Goal: Information Seeking & Learning: Learn about a topic

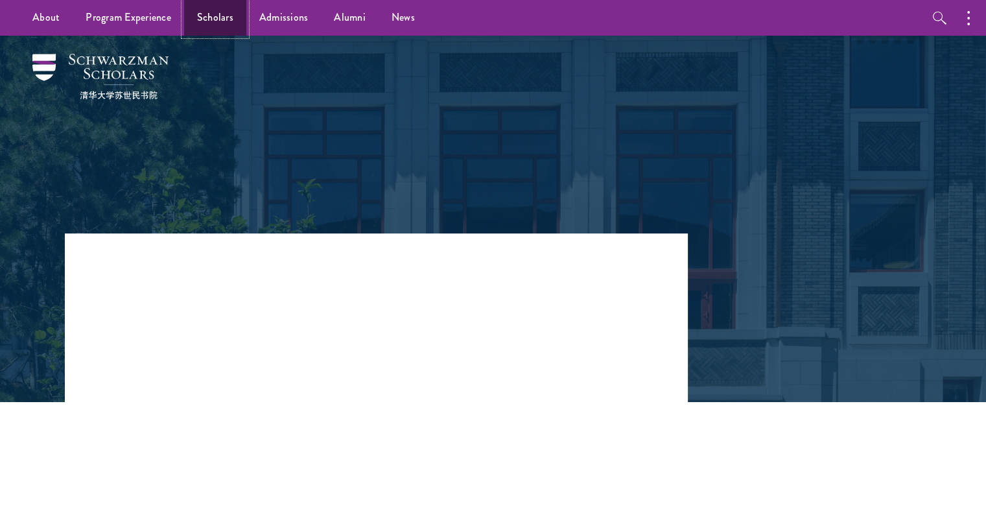
click at [209, 18] on link "Scholars" at bounding box center [215, 18] width 62 height 36
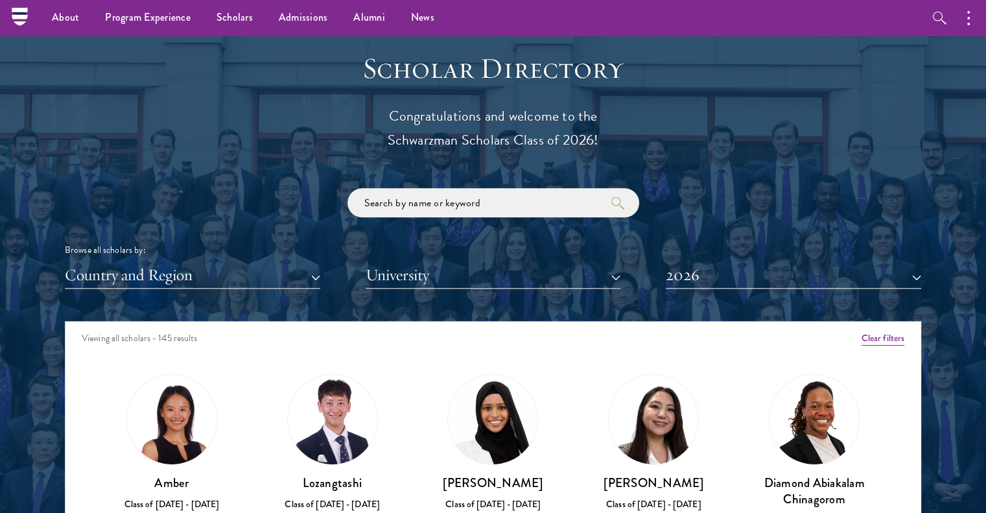
scroll to position [1362, 0]
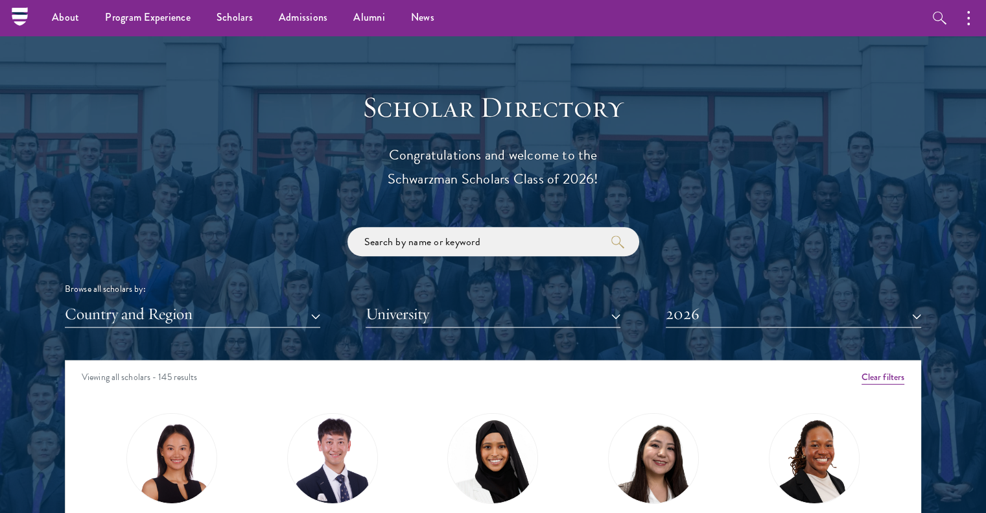
drag, startPoint x: 373, startPoint y: 150, endPoint x: 620, endPoint y: 186, distance: 249.6
click at [620, 186] on p "Congratulations and welcome to the Schwarzman Scholars Class of 2026!" at bounding box center [493, 167] width 402 height 48
click at [488, 185] on p "Congratulations and welcome to the Schwarzman Scholars Class of 2026!" at bounding box center [493, 167] width 402 height 48
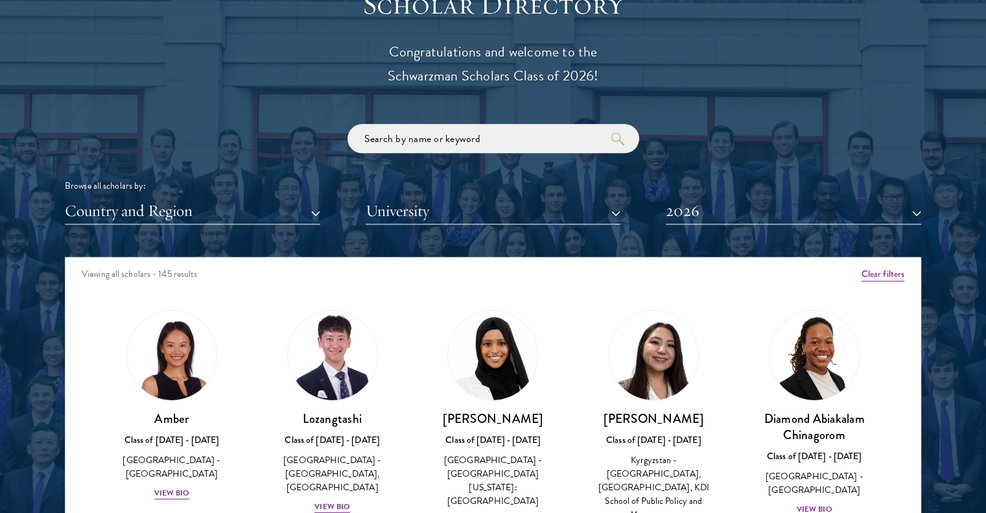
scroll to position [1686, 0]
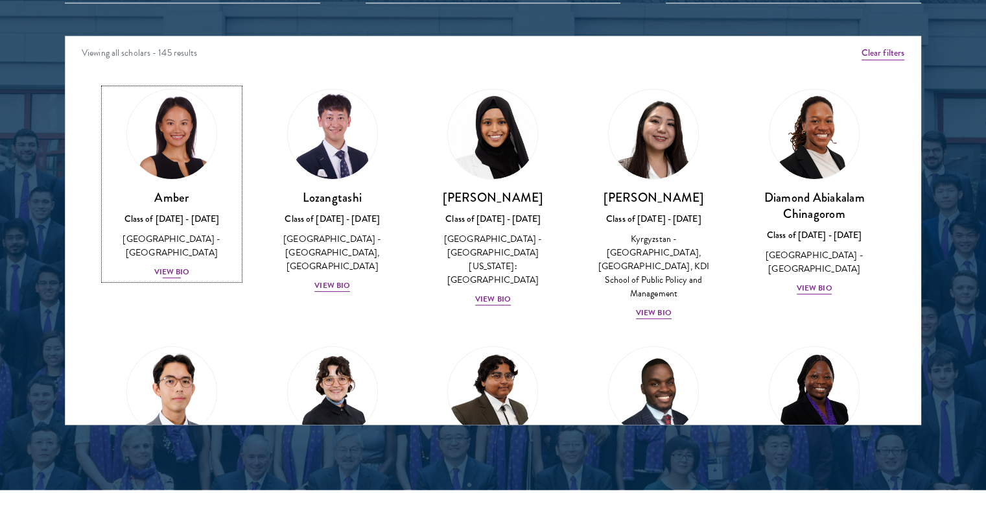
click at [171, 266] on div "View Bio" at bounding box center [172, 272] width 36 height 12
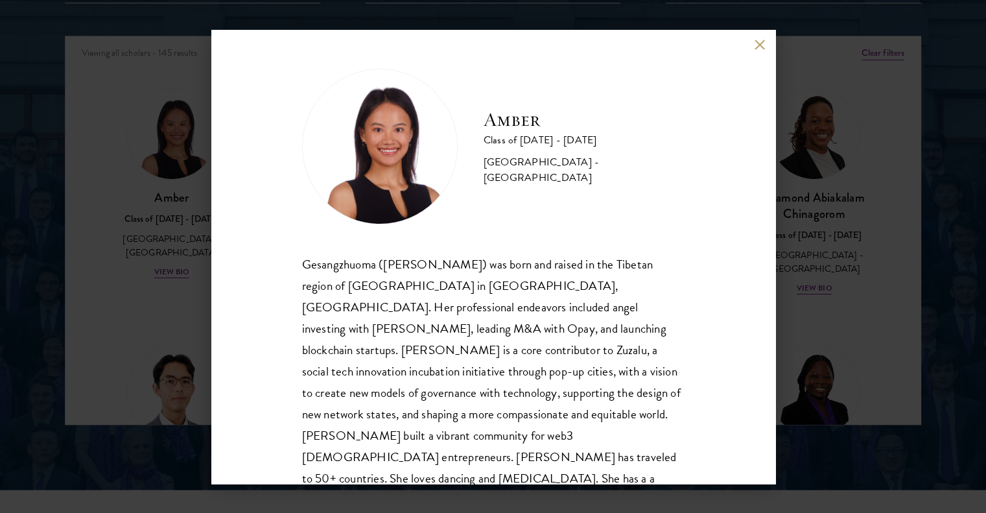
click at [760, 44] on button at bounding box center [760, 45] width 11 height 11
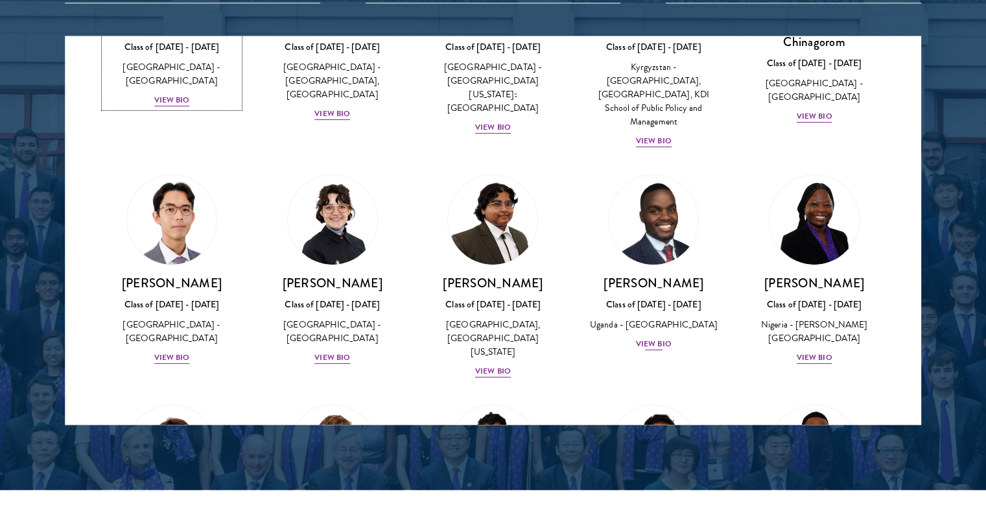
scroll to position [195, 0]
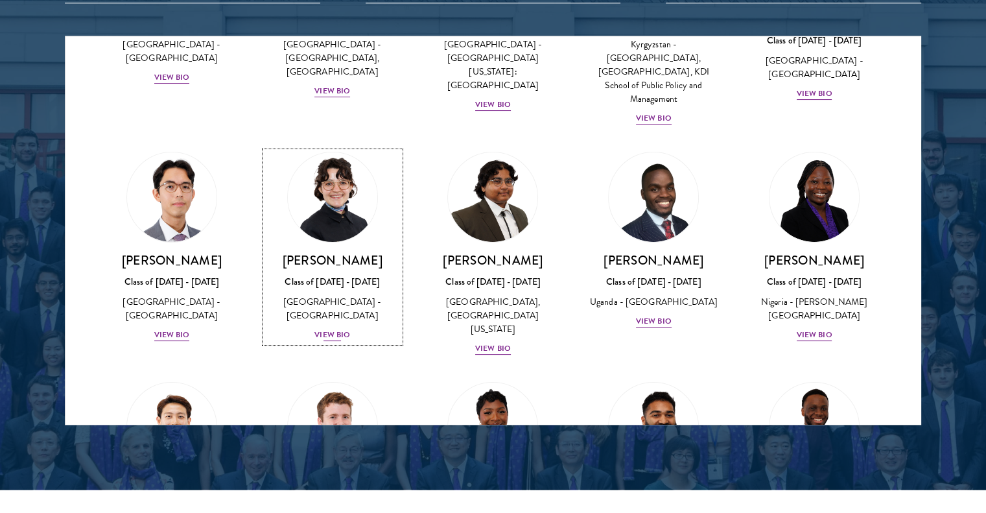
click at [330, 329] on div "View Bio" at bounding box center [332, 335] width 36 height 12
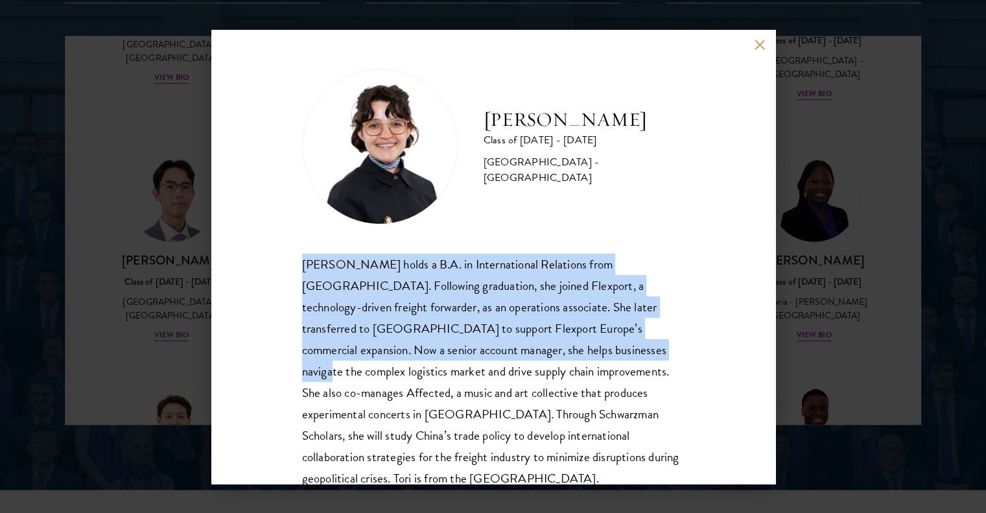
drag, startPoint x: 423, startPoint y: 279, endPoint x: 571, endPoint y: 341, distance: 160.4
click at [571, 341] on div "Victoria Agostini holds a B.A. in International Relations from Pomona College. …" at bounding box center [493, 371] width 383 height 236
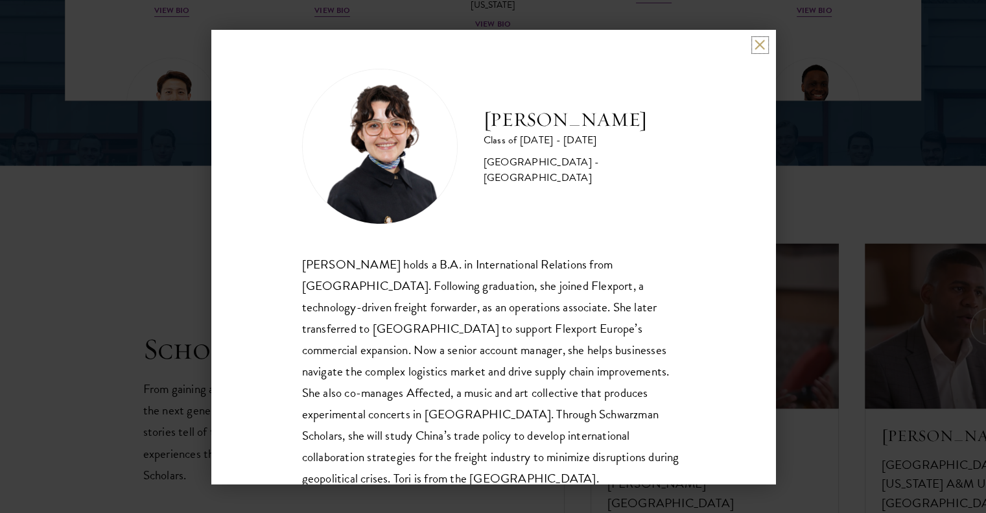
click at [759, 43] on button at bounding box center [760, 45] width 11 height 11
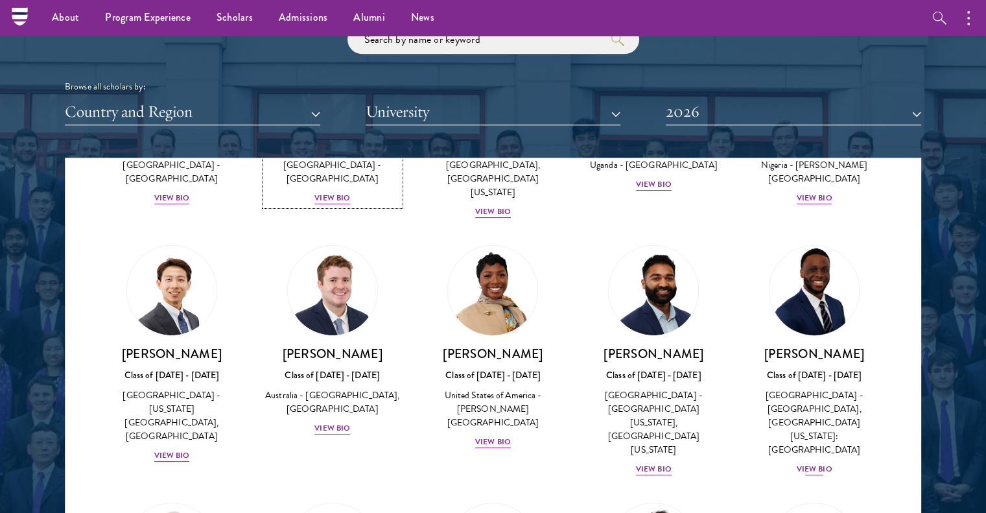
scroll to position [454, 0]
click at [824, 345] on h3 "[PERSON_NAME]" at bounding box center [814, 353] width 135 height 16
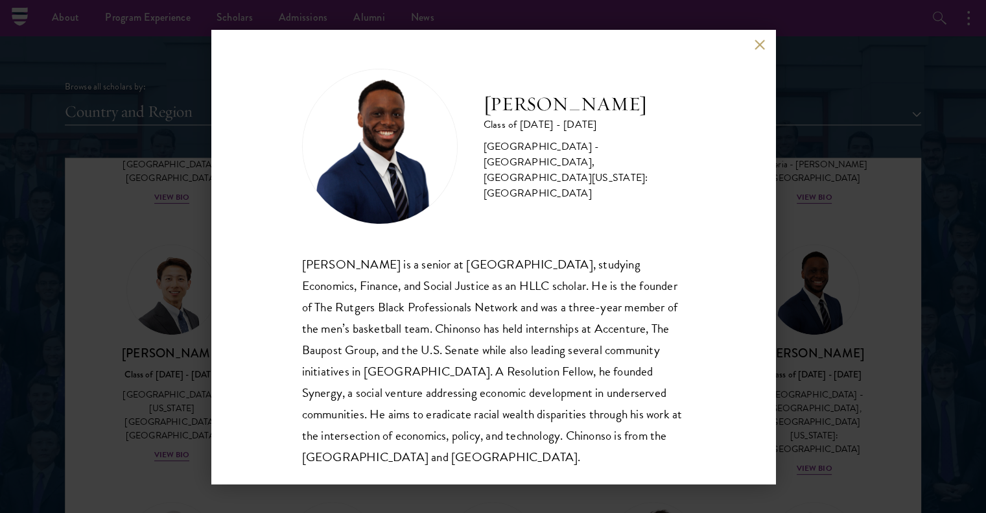
drag, startPoint x: 486, startPoint y: 113, endPoint x: 669, endPoint y: 113, distance: 182.8
click at [672, 116] on h2 "[PERSON_NAME]" at bounding box center [584, 104] width 201 height 26
copy h2 "[PERSON_NAME]"
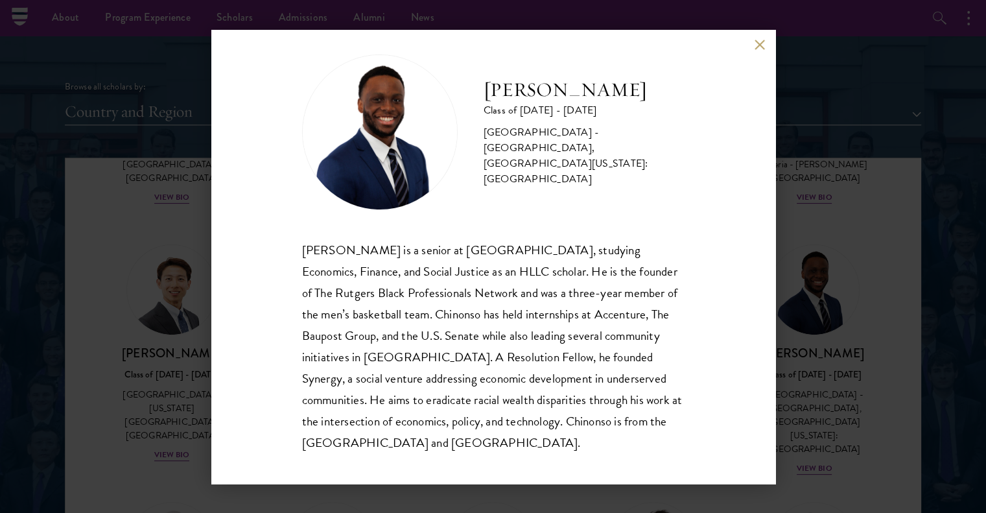
scroll to position [23, 0]
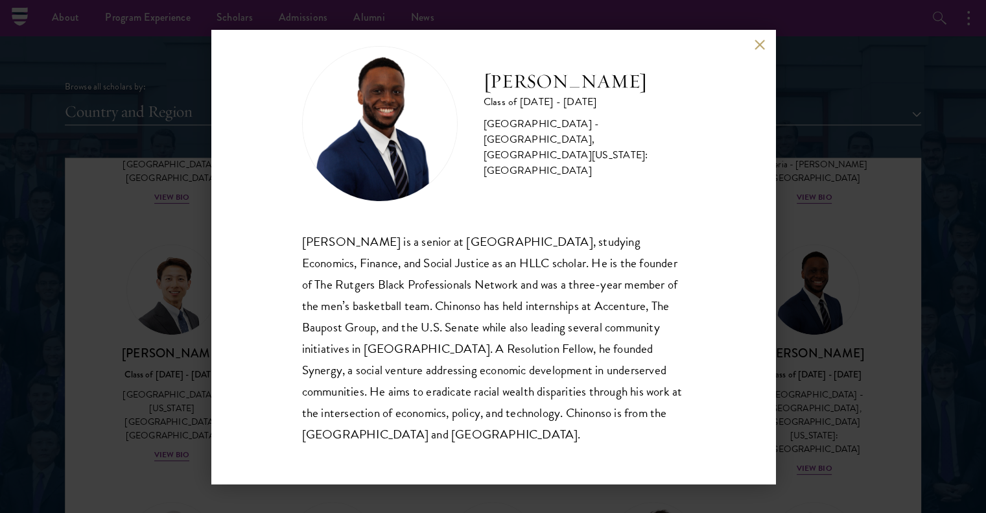
click at [760, 51] on div "Chinonso Anyanwu Class of 2025 - 2026 United States of America - Rutgers, The S…" at bounding box center [493, 257] width 564 height 454
drag, startPoint x: 757, startPoint y: 38, endPoint x: 762, endPoint y: 47, distance: 10.7
click at [757, 38] on div "Chinonso Anyanwu Class of 2025 - 2026 United States of America - Rutgers, The S…" at bounding box center [493, 257] width 564 height 454
click at [762, 48] on button at bounding box center [760, 45] width 11 height 11
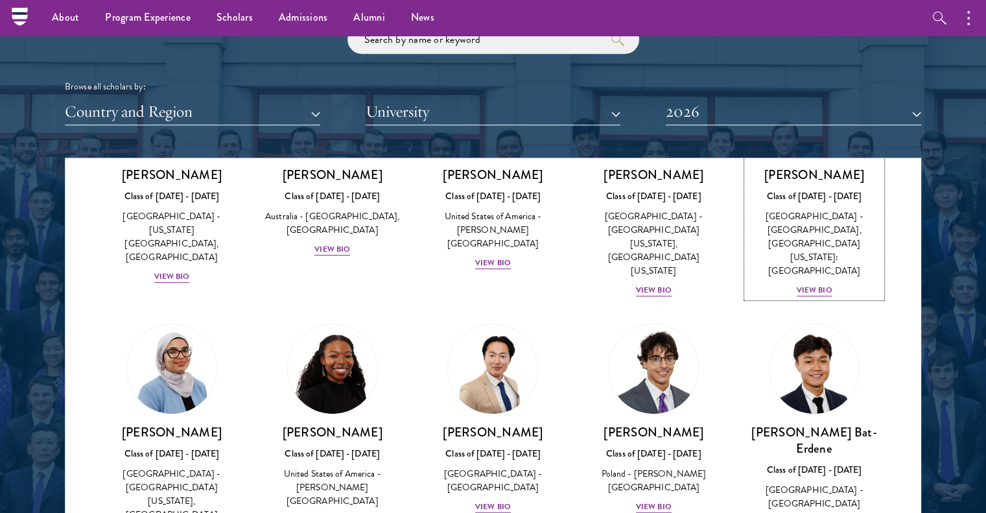
scroll to position [648, 0]
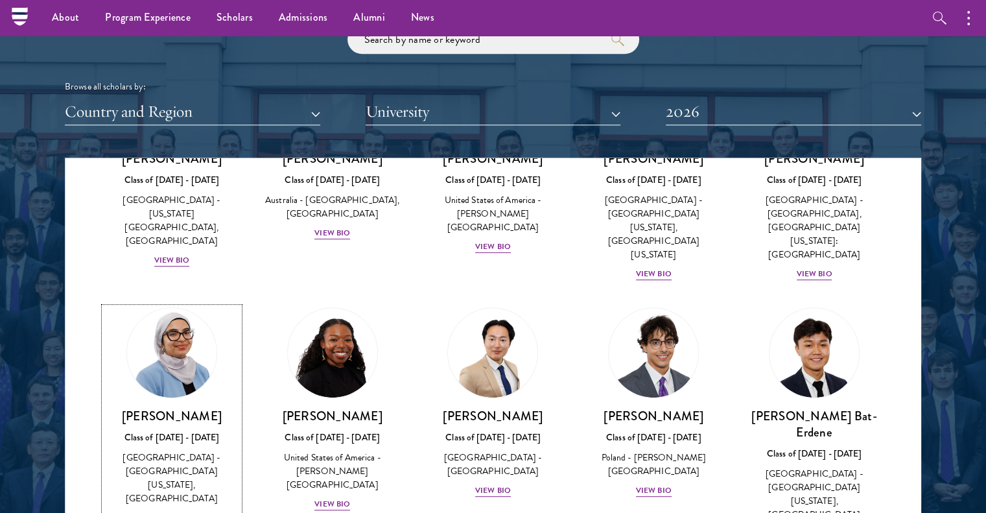
click at [189, 333] on img at bounding box center [172, 352] width 99 height 99
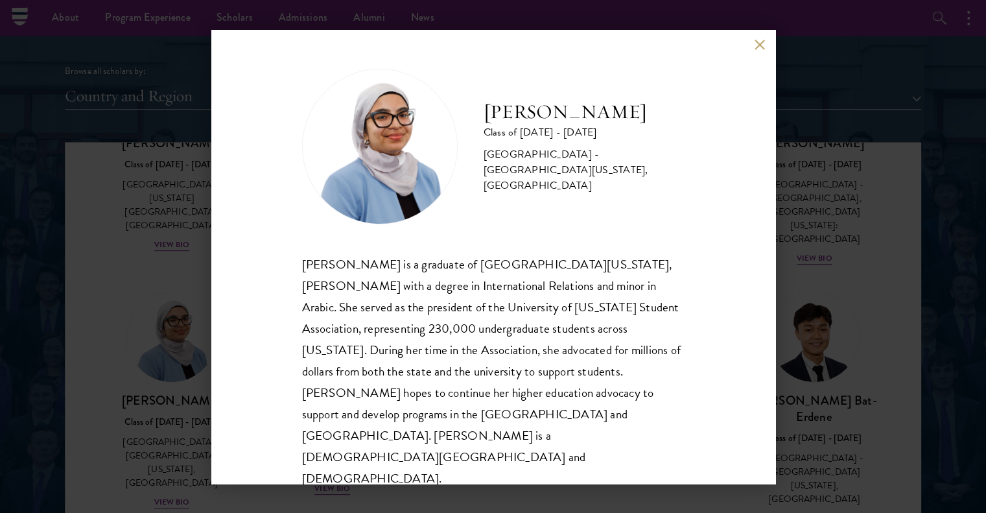
scroll to position [1564, 0]
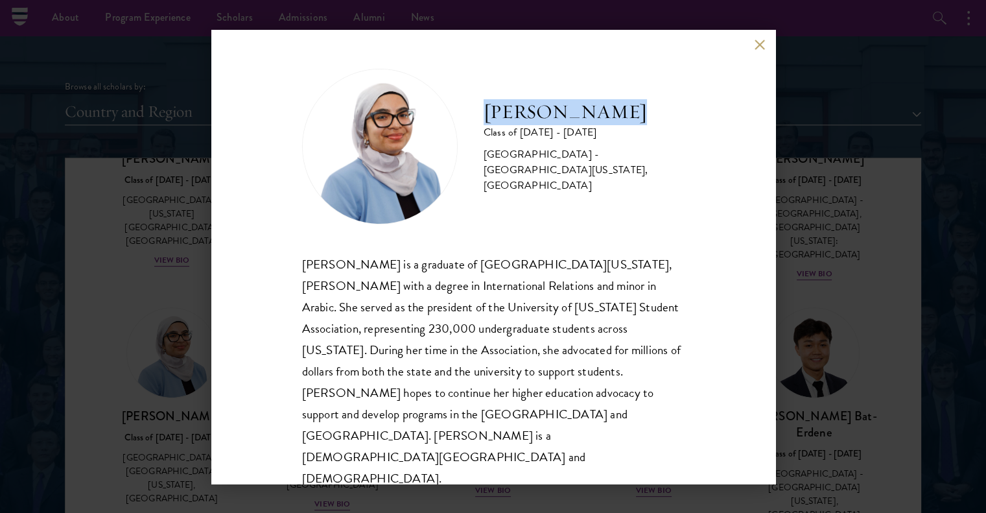
drag, startPoint x: 486, startPoint y: 128, endPoint x: 620, endPoint y: 124, distance: 134.9
click at [620, 124] on h2 "[PERSON_NAME]" at bounding box center [584, 112] width 201 height 26
drag, startPoint x: 585, startPoint y: 125, endPoint x: 593, endPoint y: 130, distance: 9.6
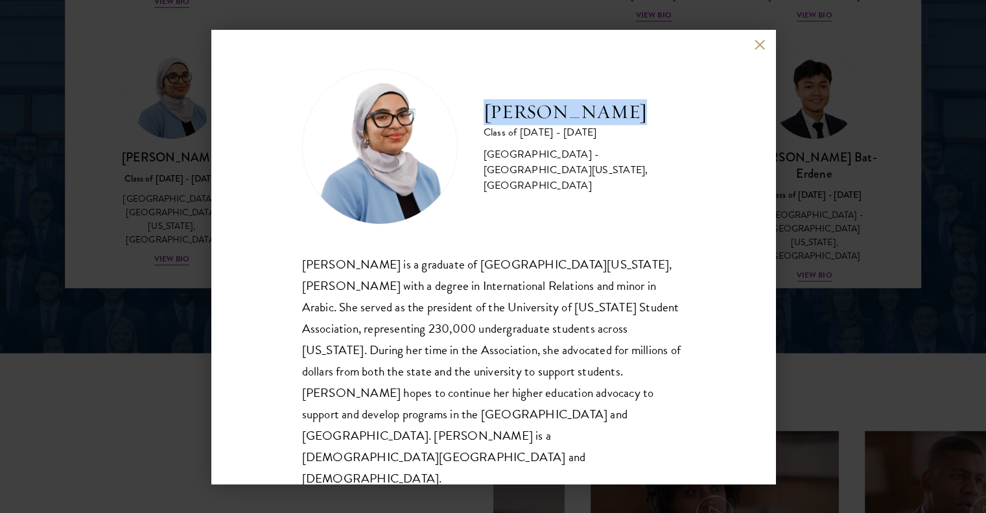
scroll to position [1823, 0]
click at [755, 51] on button at bounding box center [760, 45] width 11 height 11
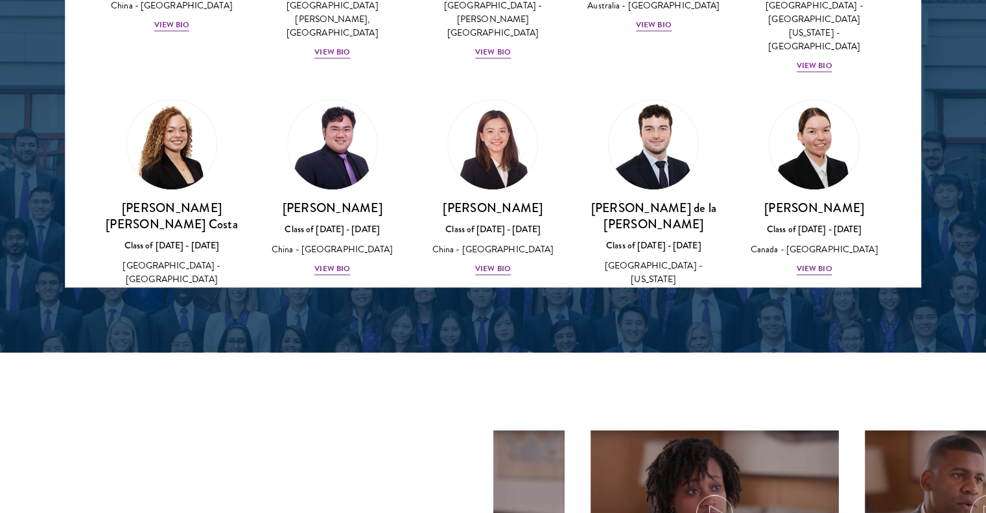
scroll to position [1297, 0]
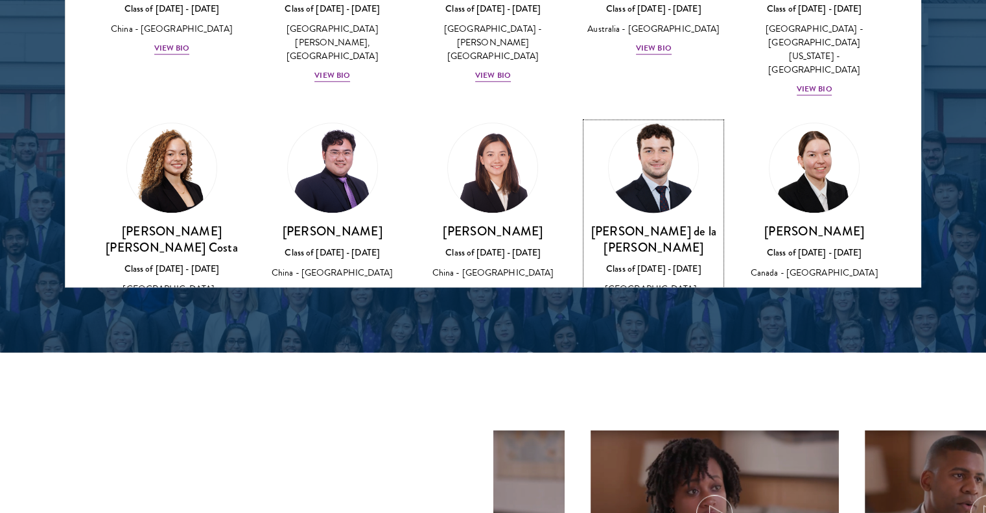
click at [679, 223] on h3 "[PERSON_NAME] de la [PERSON_NAME]" at bounding box center [653, 239] width 135 height 32
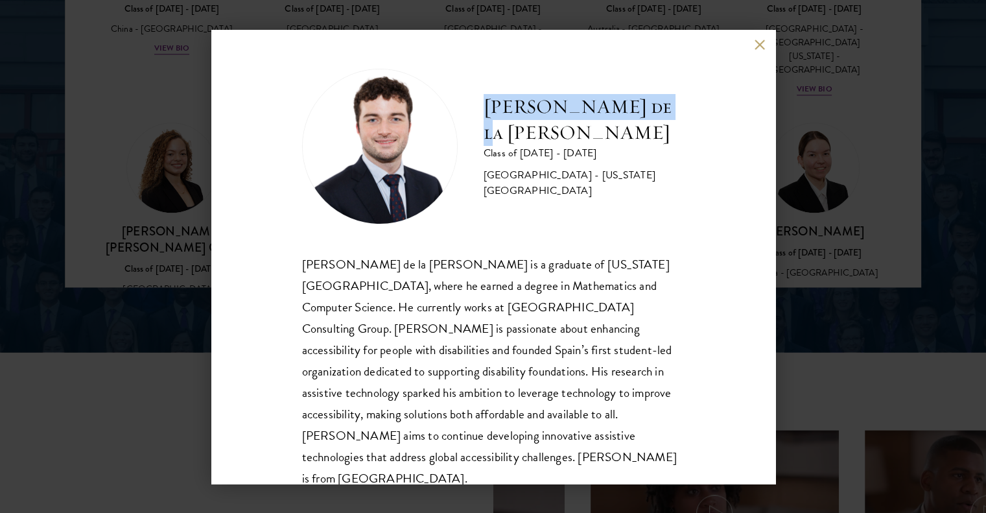
drag, startPoint x: 482, startPoint y: 134, endPoint x: 665, endPoint y: 129, distance: 182.9
click at [708, 131] on div "Gonzalo de la Cruz Class of 2025 - 2026 Spain - New York University Gonzalo de …" at bounding box center [493, 257] width 564 height 454
copy h2 "[PERSON_NAME] de la [PERSON_NAME]"
click at [760, 49] on button at bounding box center [760, 45] width 11 height 11
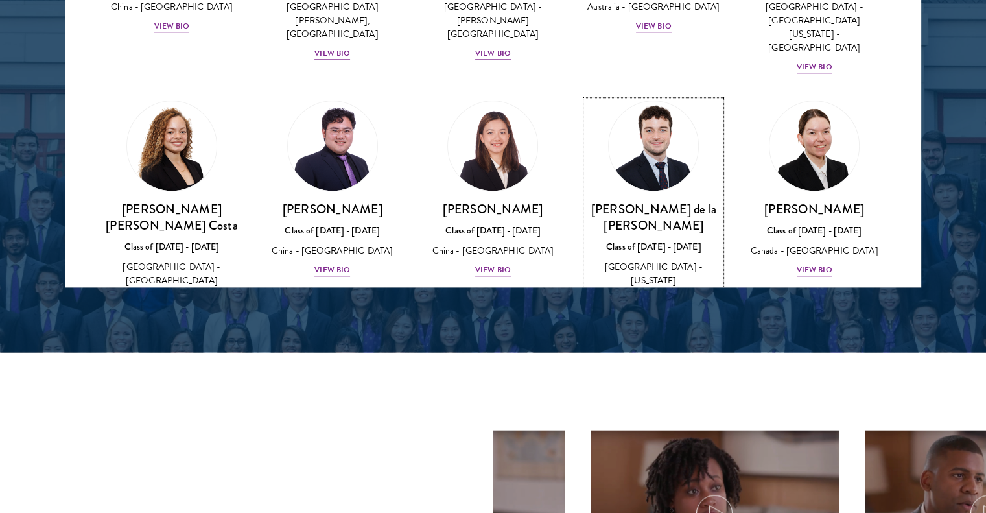
scroll to position [1297, 0]
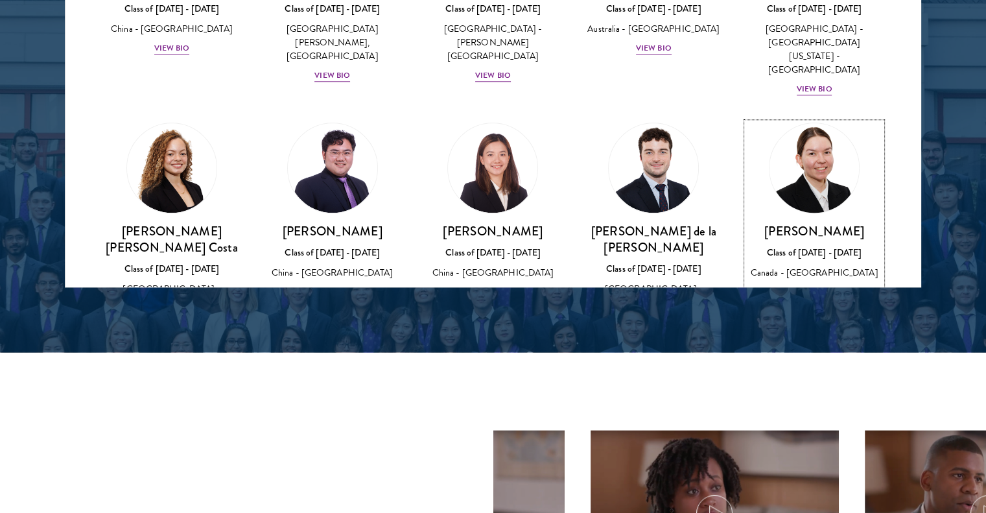
click at [807, 119] on img at bounding box center [814, 168] width 99 height 99
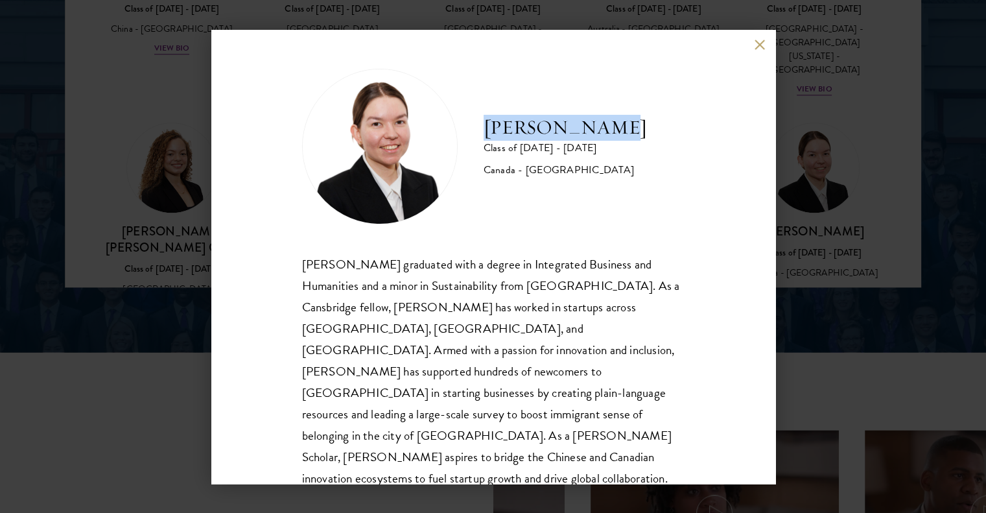
drag, startPoint x: 486, startPoint y: 131, endPoint x: 613, endPoint y: 129, distance: 127.7
click at [613, 129] on div "Maria Edison Class of 2025 - 2026 Canada - McMaster University" at bounding box center [493, 147] width 383 height 156
click at [755, 43] on button at bounding box center [760, 45] width 11 height 11
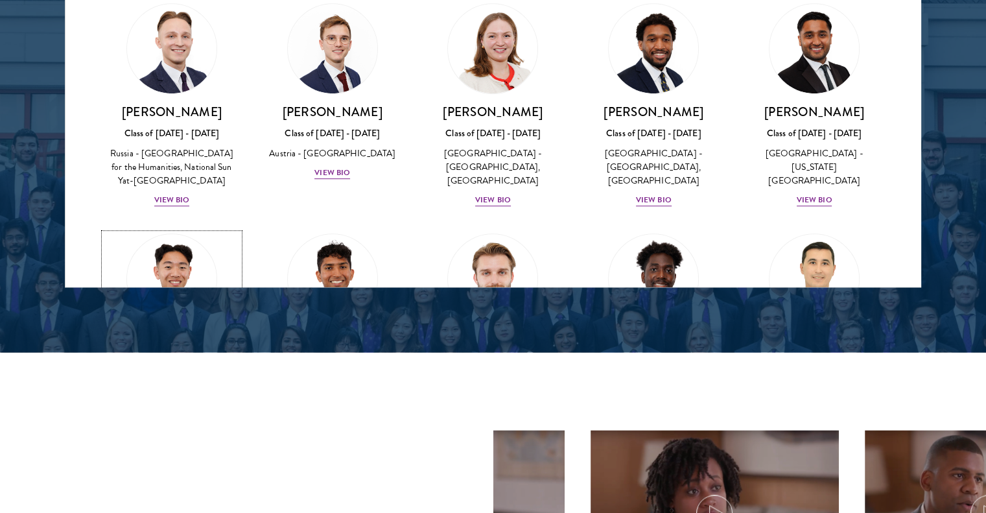
scroll to position [5576, 0]
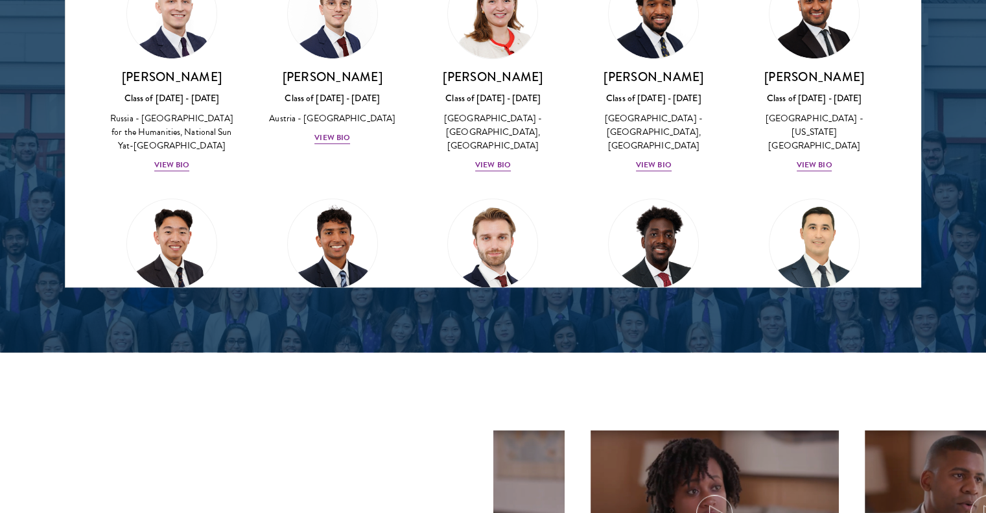
drag, startPoint x: 811, startPoint y: 163, endPoint x: 772, endPoint y: 167, distance: 39.0
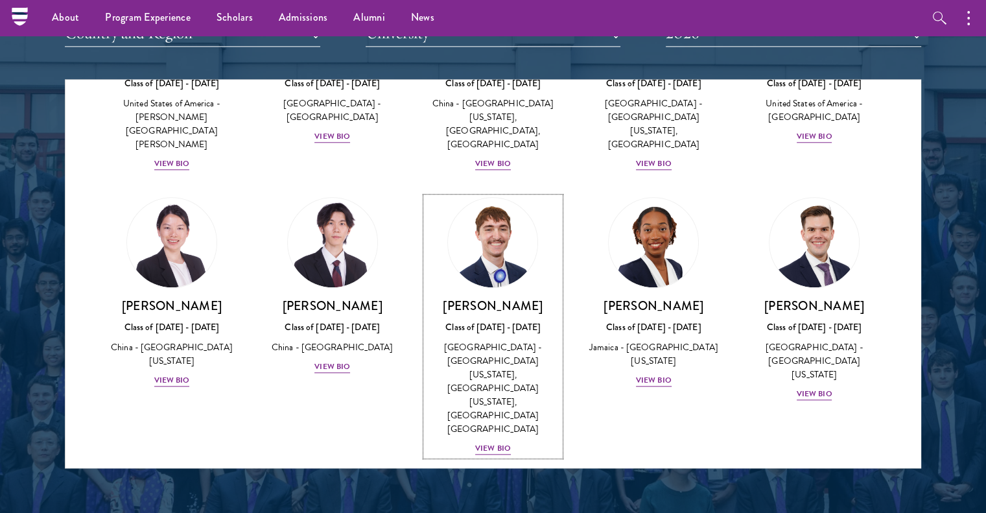
scroll to position [1629, 0]
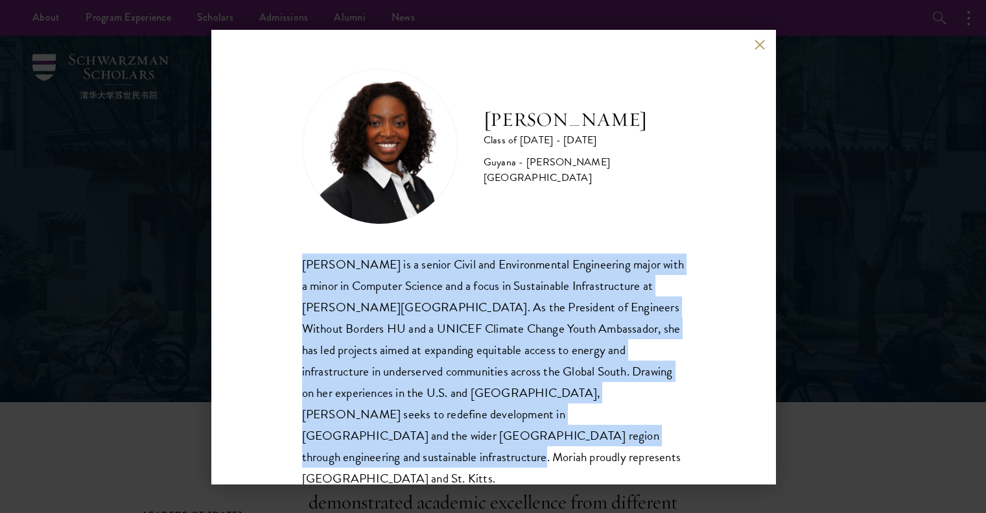
drag, startPoint x: 456, startPoint y: 301, endPoint x: 544, endPoint y: 438, distance: 162.2
click at [540, 436] on div "Moriah Hamilton Class of 2025 - 2026 Guyana - Howard University Moriah Hamilton…" at bounding box center [493, 257] width 564 height 454
click at [545, 438] on div "Moriah Hamilton is a senior Civil and Environmental Engineering major with a mi…" at bounding box center [493, 371] width 383 height 236
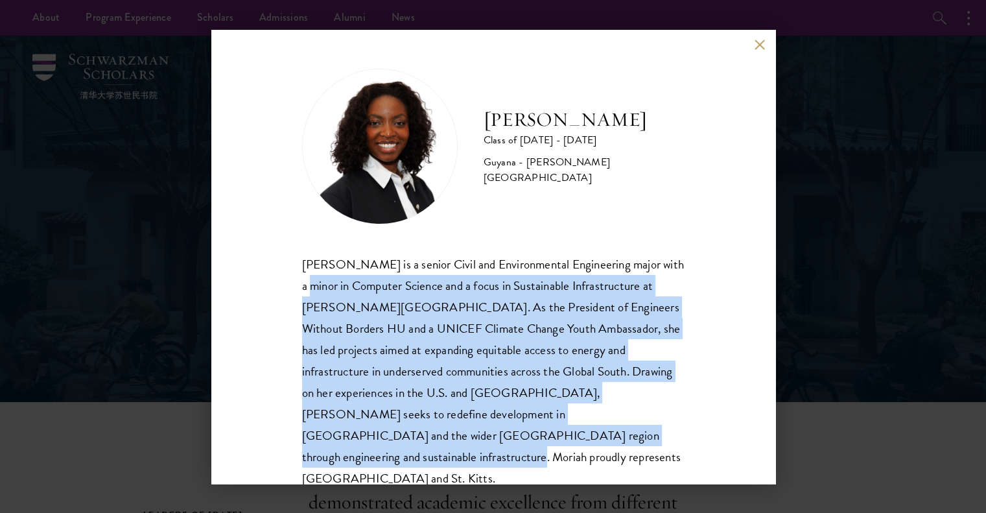
drag, startPoint x: 389, startPoint y: 349, endPoint x: 250, endPoint y: 292, distance: 150.0
click at [250, 292] on div "Moriah Hamilton Class of 2025 - 2026 Guyana - Howard University Moriah Hamilton…" at bounding box center [493, 257] width 564 height 454
click at [277, 288] on div "Moriah Hamilton Class of 2025 - 2026 Guyana - Howard University Moriah Hamilton…" at bounding box center [493, 257] width 564 height 454
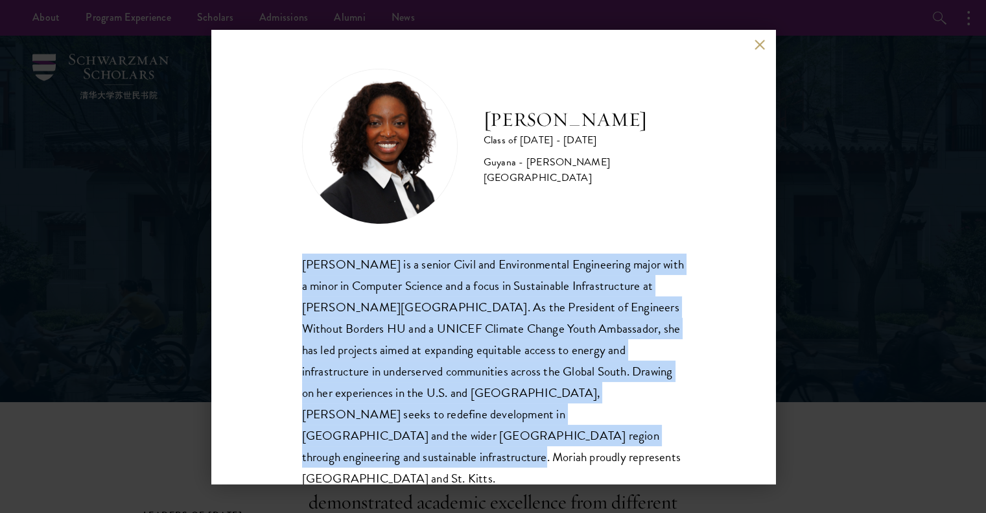
drag, startPoint x: 523, startPoint y: 344, endPoint x: 633, endPoint y: 451, distance: 153.1
click at [633, 451] on div "Moriah Hamilton Class of 2025 - 2026 Guyana - Howard University Moriah Hamilton…" at bounding box center [493, 257] width 564 height 454
click at [628, 448] on div "Moriah Hamilton Class of 2025 - 2026 Guyana - Howard University Moriah Hamilton…" at bounding box center [493, 257] width 564 height 454
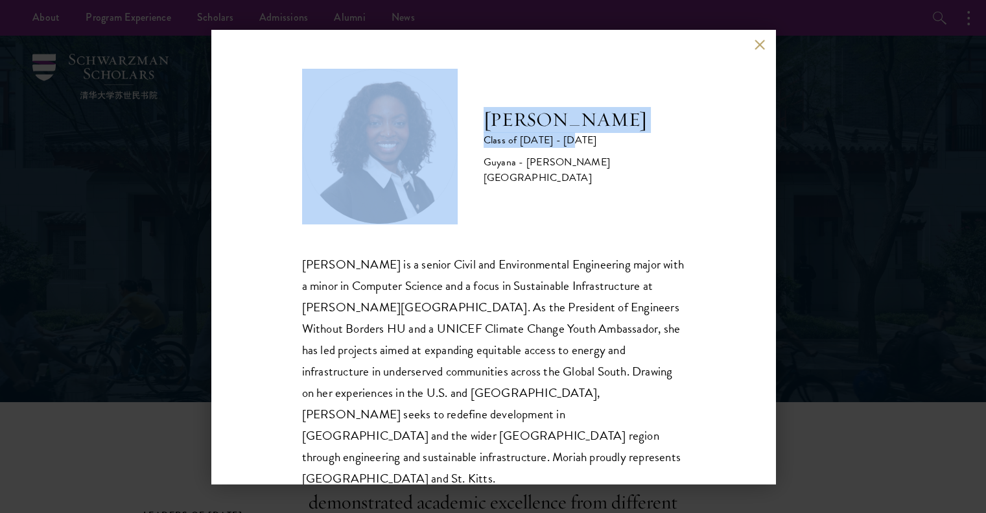
drag, startPoint x: 672, startPoint y: 149, endPoint x: 459, endPoint y: 136, distance: 213.0
click at [458, 136] on div "Moriah Hamilton Class of 2025 - 2026 Guyana - Howard University" at bounding box center [493, 147] width 383 height 156
click at [484, 126] on h2 "[PERSON_NAME]" at bounding box center [584, 120] width 201 height 26
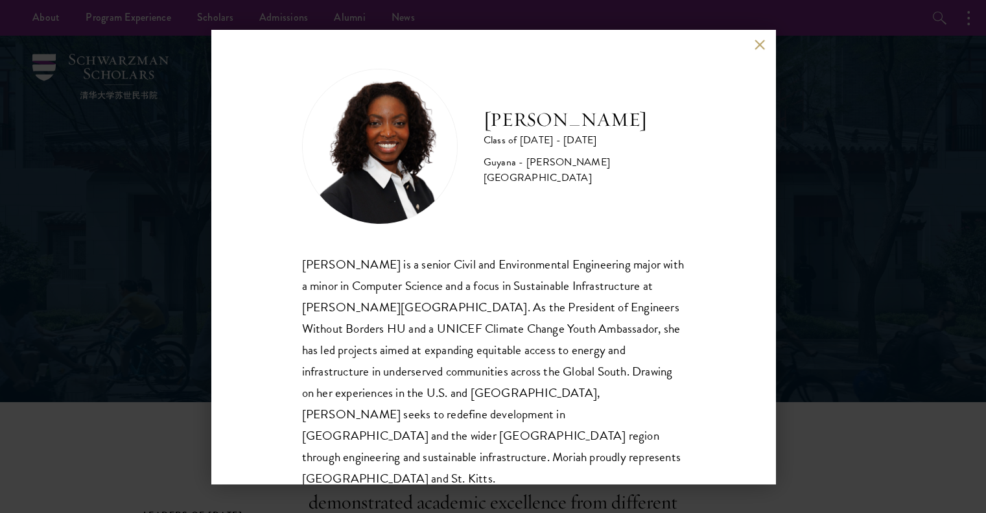
drag, startPoint x: 487, startPoint y: 124, endPoint x: 646, endPoint y: 119, distance: 159.6
click at [646, 119] on h2 "[PERSON_NAME]" at bounding box center [584, 120] width 201 height 26
copy h2 "[PERSON_NAME]"
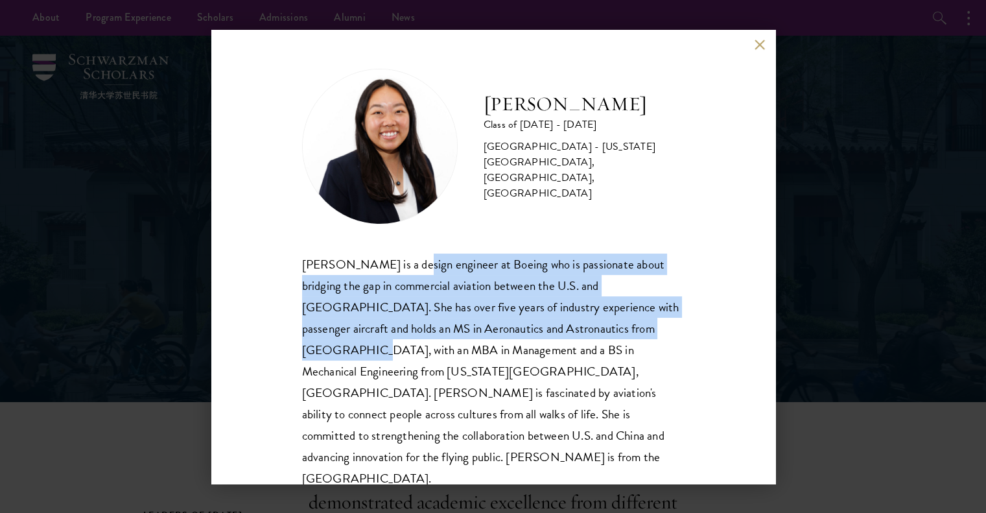
drag, startPoint x: 435, startPoint y: 259, endPoint x: 602, endPoint y: 328, distance: 180.2
click at [602, 328] on div "Galen Jiang is a design engineer at Boeing who is passionate about bridging the…" at bounding box center [493, 371] width 383 height 236
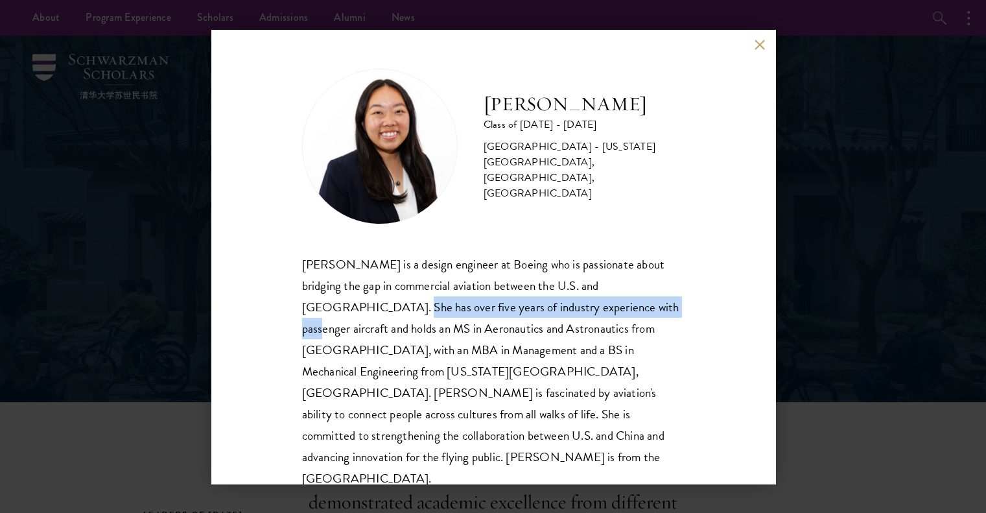
drag, startPoint x: 303, startPoint y: 305, endPoint x: 573, endPoint y: 303, distance: 269.7
click at [573, 303] on div "Galen Jiang is a design engineer at Boeing who is passionate about bridging the…" at bounding box center [493, 371] width 383 height 236
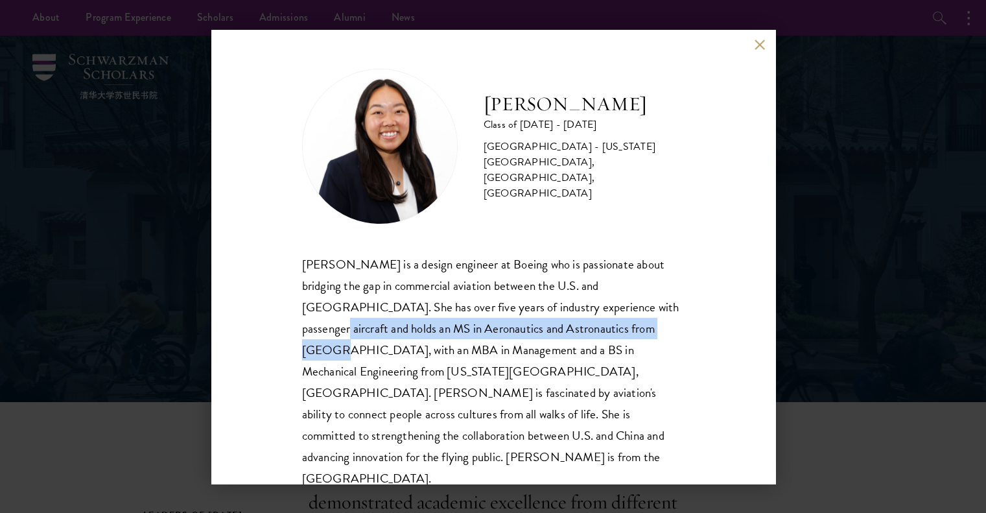
drag, startPoint x: 596, startPoint y: 308, endPoint x: 575, endPoint y: 333, distance: 32.6
click at [575, 333] on div "Galen Jiang is a design engineer at Boeing who is passionate about bridging the…" at bounding box center [493, 371] width 383 height 236
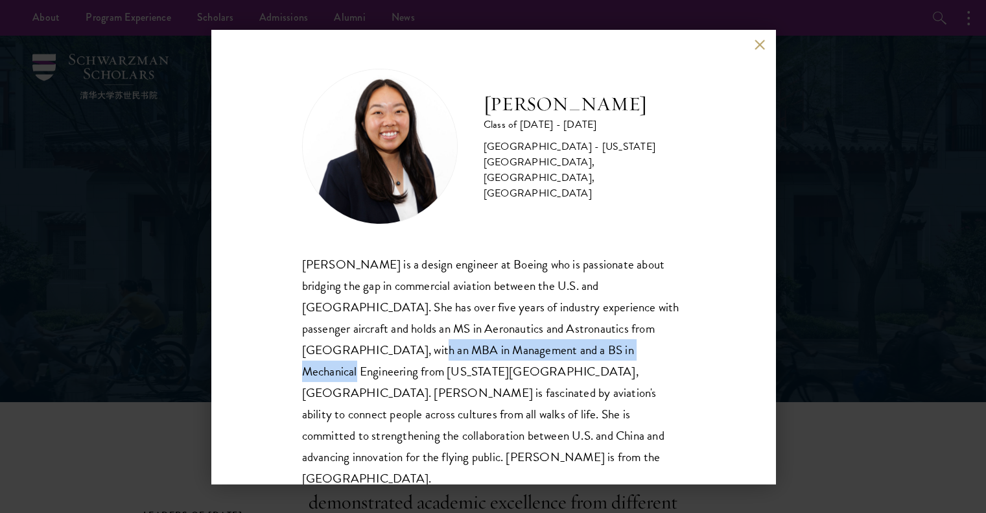
drag, startPoint x: 286, startPoint y: 353, endPoint x: 544, endPoint y: 347, distance: 258.1
click at [544, 347] on div "Galen Jiang Class of 2025 - 2026 United States of America - California State Un…" at bounding box center [493, 257] width 564 height 454
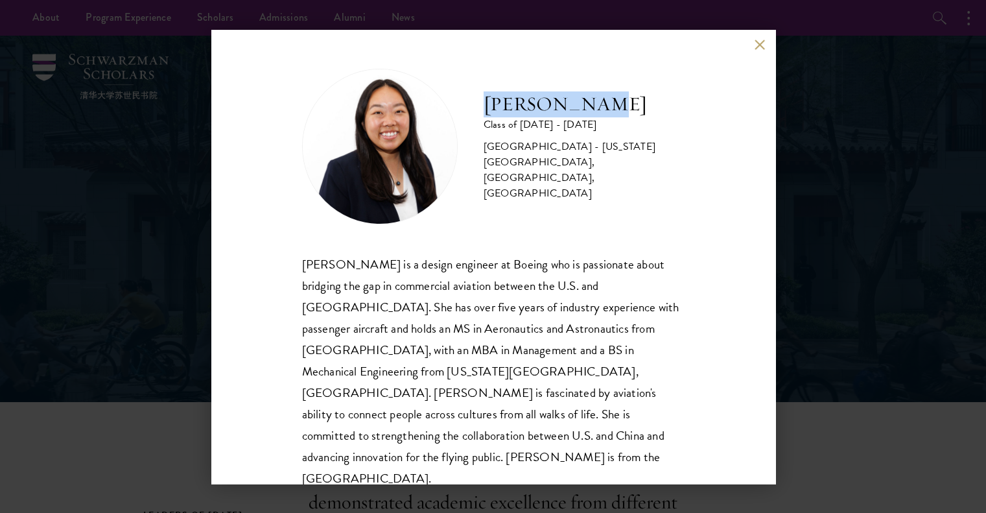
drag, startPoint x: 567, startPoint y: 110, endPoint x: 470, endPoint y: 106, distance: 96.7
click at [470, 106] on div "Galen Jiang Class of 2025 - 2026 United States of America - California State Un…" at bounding box center [493, 147] width 383 height 156
copy h2 "[PERSON_NAME]"
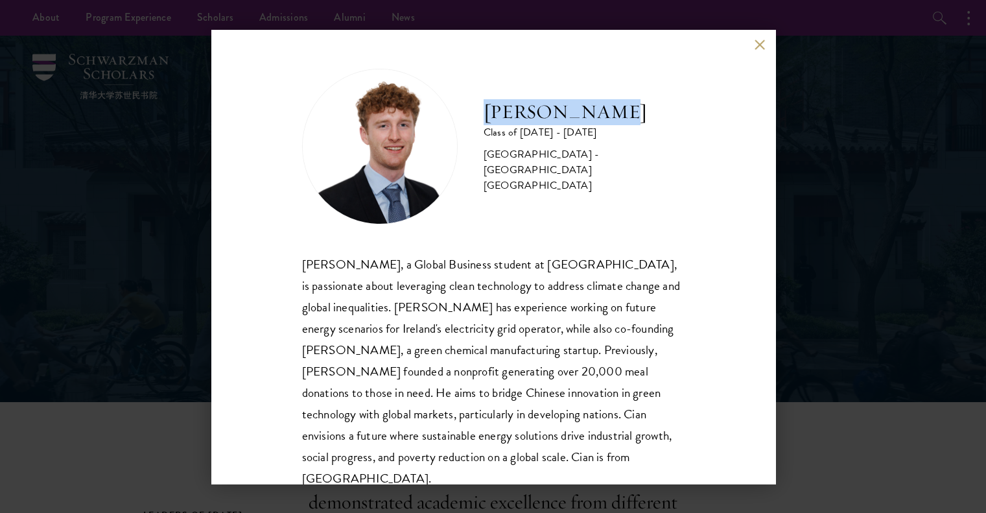
drag, startPoint x: 514, startPoint y: 120, endPoint x: 642, endPoint y: 123, distance: 127.7
click at [642, 123] on div "[PERSON_NAME] Class of [DATE] - [DATE] [GEOGRAPHIC_DATA] - [GEOGRAPHIC_DATA] [G…" at bounding box center [493, 147] width 383 height 156
copy h2 "[PERSON_NAME]"
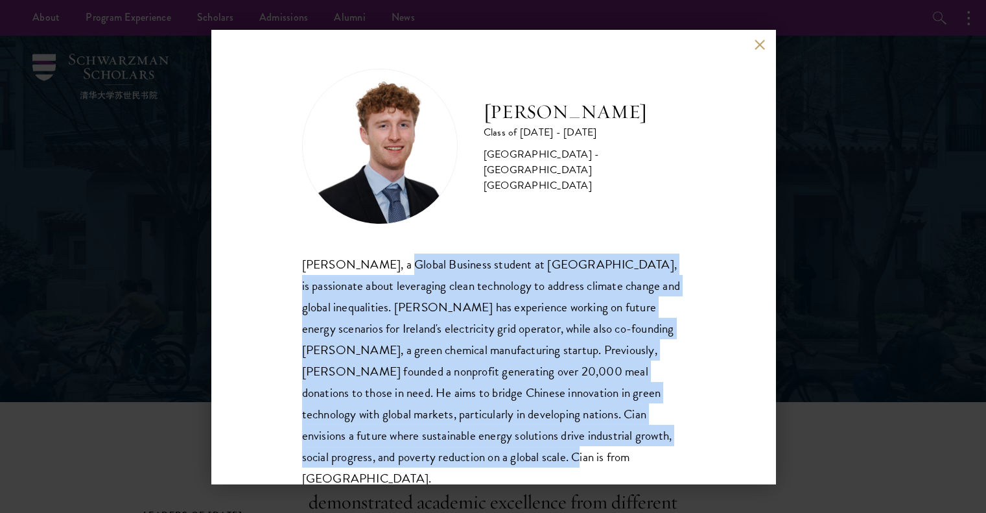
drag, startPoint x: 392, startPoint y: 261, endPoint x: 500, endPoint y: 467, distance: 232.0
click at [500, 467] on div "[PERSON_NAME], a Global Business student at [GEOGRAPHIC_DATA], is passionate ab…" at bounding box center [493, 371] width 383 height 236
click at [497, 458] on div "Cian McGlynn, a Global Business student at Trinity College Dublin, is passionat…" at bounding box center [493, 371] width 383 height 236
drag, startPoint x: 488, startPoint y: 458, endPoint x: 305, endPoint y: 274, distance: 259.5
click at [305, 274] on div "Cian McGlynn, a Global Business student at Trinity College Dublin, is passionat…" at bounding box center [493, 371] width 383 height 236
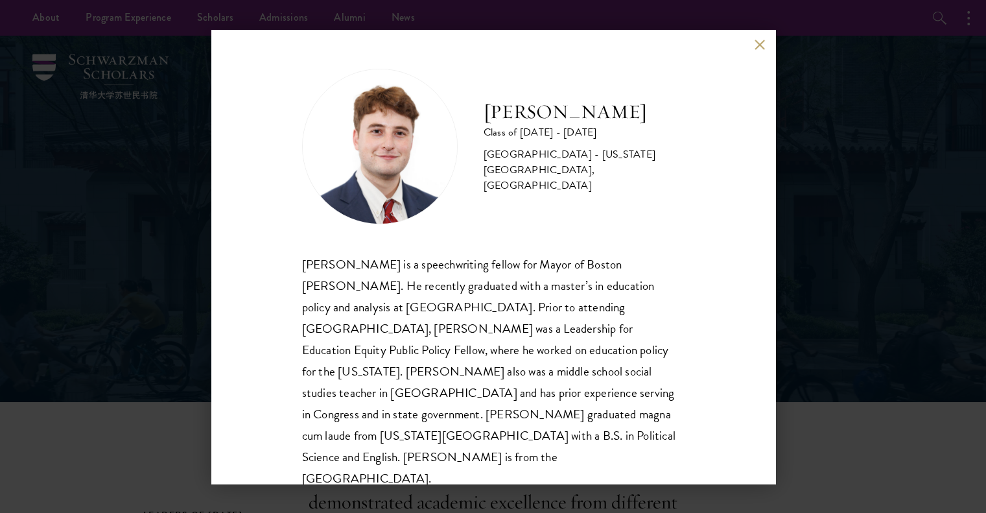
drag, startPoint x: 487, startPoint y: 117, endPoint x: 645, endPoint y: 118, distance: 158.2
click at [645, 118] on h2 "[PERSON_NAME]" at bounding box center [584, 112] width 201 height 26
click at [642, 118] on h2 "[PERSON_NAME]" at bounding box center [584, 112] width 201 height 26
drag, startPoint x: 638, startPoint y: 119, endPoint x: 473, endPoint y: 118, distance: 165.3
click at [473, 118] on div "John McQuillan Class of 2025 - 2026 United States of America - Florida State Un…" at bounding box center [493, 147] width 383 height 156
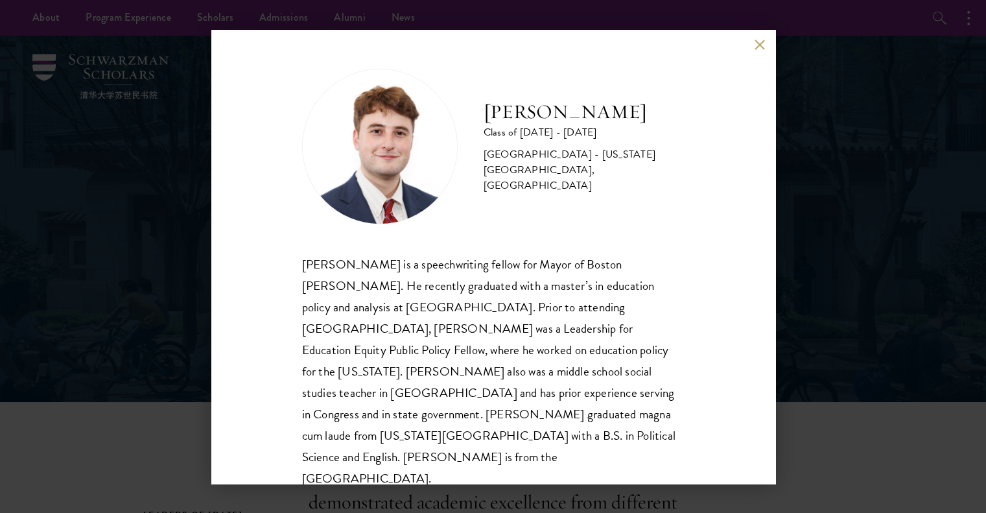
copy h2 "[PERSON_NAME]"
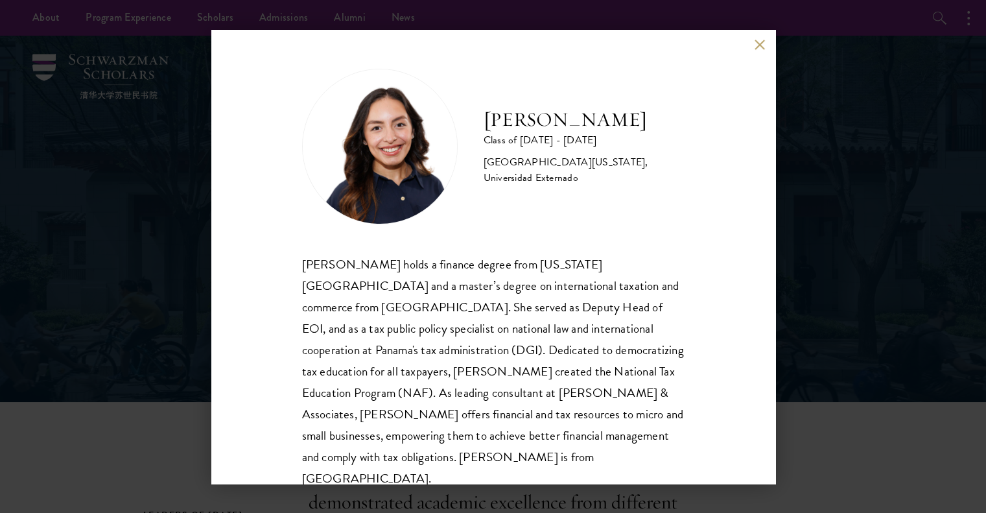
drag, startPoint x: 486, startPoint y: 119, endPoint x: 651, endPoint y: 100, distance: 165.7
click at [677, 113] on div "Nicole Montufar Class of 2025 - 2026 Panama - Florida State University, Univers…" at bounding box center [493, 257] width 564 height 454
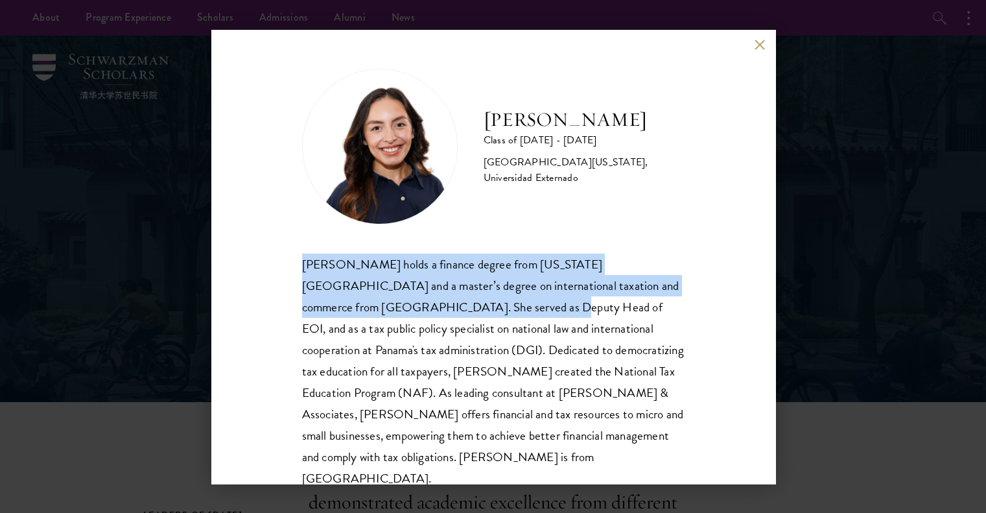
drag, startPoint x: 294, startPoint y: 261, endPoint x: 414, endPoint y: 306, distance: 128.6
click at [414, 306] on div "Nicole Montufar Class of 2025 - 2026 Panama - Florida State University, Univers…" at bounding box center [493, 257] width 564 height 454
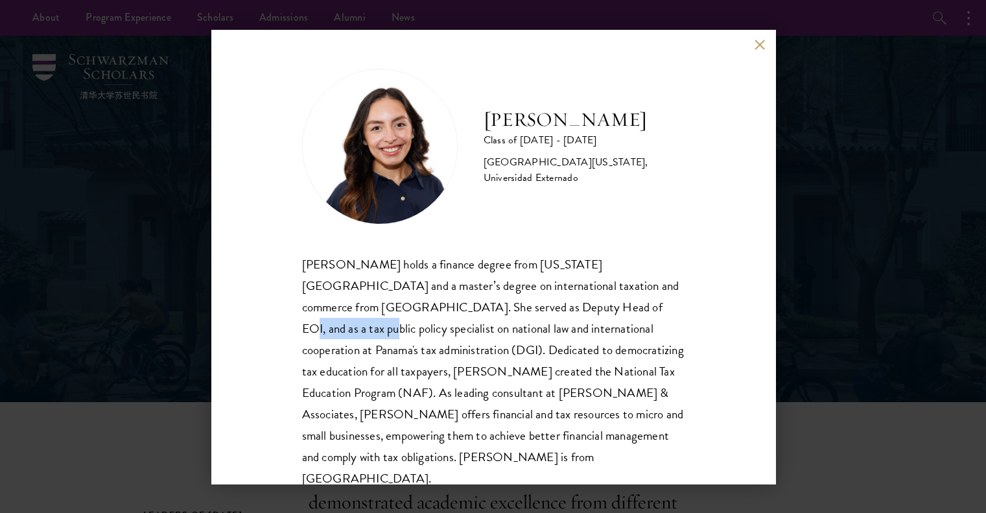
drag, startPoint x: 499, startPoint y: 307, endPoint x: 591, endPoint y: 311, distance: 92.1
click at [591, 311] on div "Nicole Montúfar holds a finance degree from Florida State University and a mast…" at bounding box center [493, 371] width 383 height 236
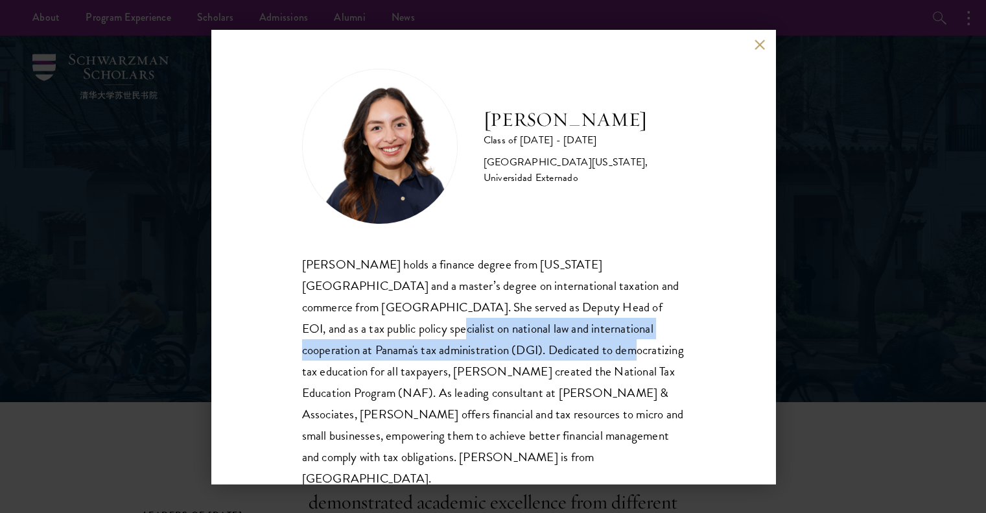
drag, startPoint x: 301, startPoint y: 331, endPoint x: 473, endPoint y: 348, distance: 173.3
click at [473, 348] on div "Nicole Montúfar holds a finance degree from Florida State University and a mast…" at bounding box center [493, 371] width 383 height 236
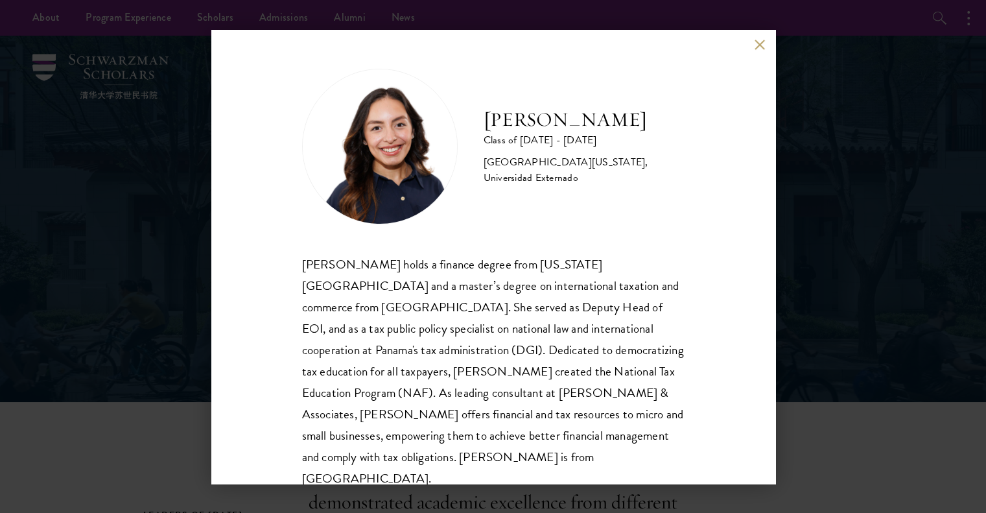
click at [477, 348] on div "Nicole Montúfar holds a finance degree from Florida State University and a mast…" at bounding box center [493, 371] width 383 height 236
drag, startPoint x: 584, startPoint y: 303, endPoint x: 594, endPoint y: 306, distance: 10.7
click at [594, 306] on div "Nicole Montúfar holds a finance degree from Florida State University and a mast…" at bounding box center [493, 371] width 383 height 236
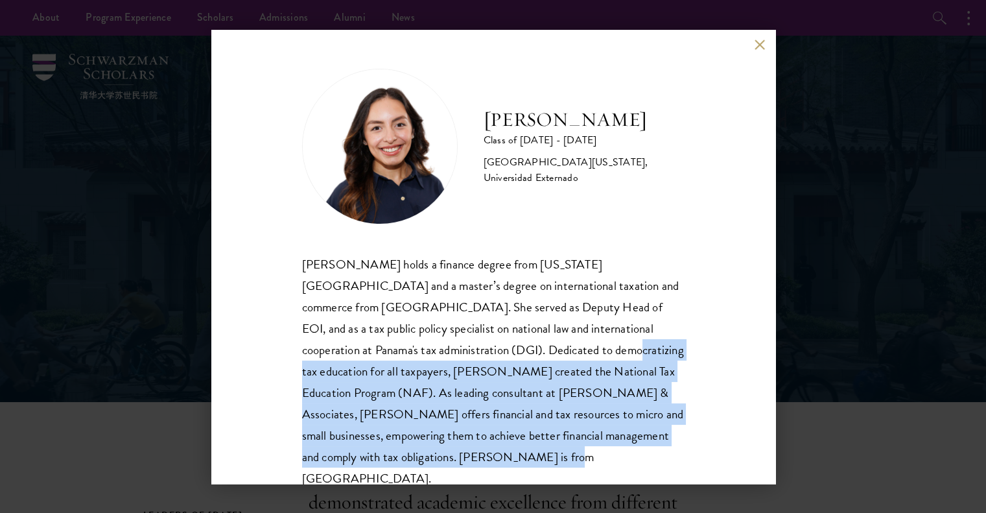
drag, startPoint x: 477, startPoint y: 352, endPoint x: 489, endPoint y: 453, distance: 101.8
click at [489, 453] on div "Nicole Montúfar holds a finance degree from Florida State University and a mast…" at bounding box center [493, 371] width 383 height 236
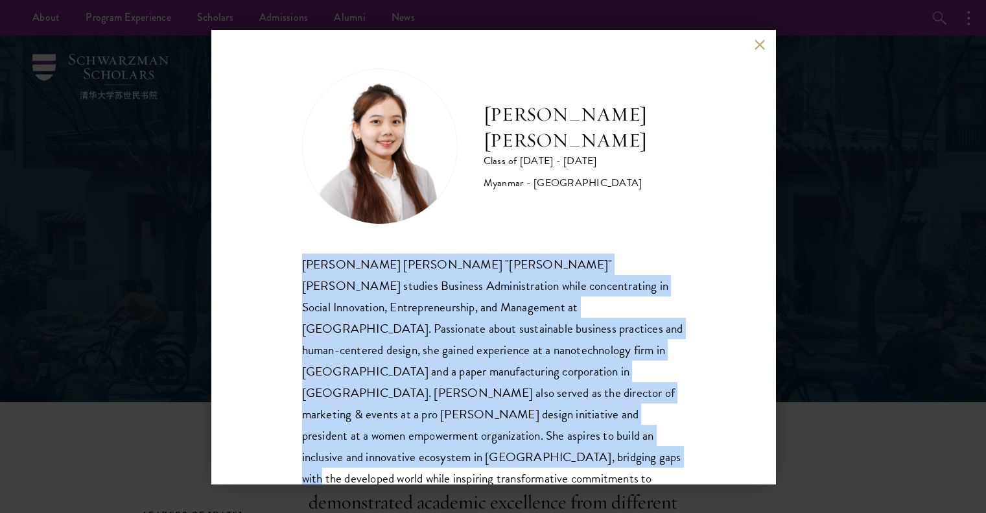
drag, startPoint x: 300, startPoint y: 264, endPoint x: 657, endPoint y: 431, distance: 393.9
click at [657, 431] on div "Albee Mote Class of 2025 - 2026 Myanmar - Northeastern University Nan Aye Mote …" at bounding box center [493, 257] width 564 height 454
click at [657, 431] on div "Nan Aye Mote "Albee" Mote studies Business Administration while concentrating i…" at bounding box center [493, 392] width 383 height 279
drag, startPoint x: 619, startPoint y: 452, endPoint x: 257, endPoint y: 260, distance: 409.5
click at [257, 260] on div "Albee Mote Class of 2025 - 2026 Myanmar - Northeastern University Nan Aye Mote …" at bounding box center [493, 257] width 564 height 454
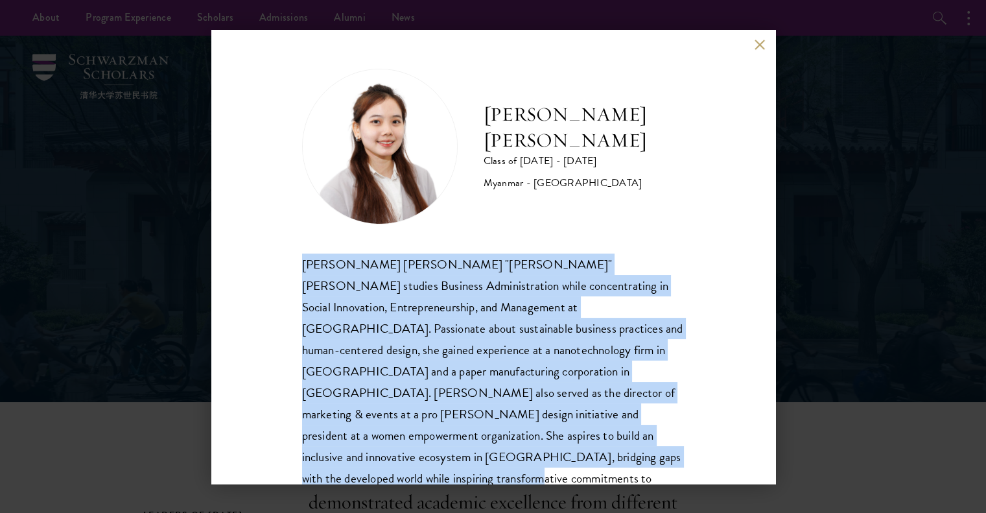
click at [257, 260] on div "Albee Mote Class of 2025 - 2026 Myanmar - Northeastern University Nan Aye Mote …" at bounding box center [493, 257] width 564 height 454
drag, startPoint x: 539, startPoint y: 432, endPoint x: 559, endPoint y: 462, distance: 36.0
click at [559, 462] on div "Albee Mote Class of 2025 - 2026 Myanmar - Northeastern University Nan Aye Mote …" at bounding box center [493, 257] width 564 height 454
click at [559, 462] on div "Nan Aye Mote "Albee" Mote studies Business Administration while concentrating i…" at bounding box center [493, 392] width 383 height 279
drag, startPoint x: 558, startPoint y: 461, endPoint x: 263, endPoint y: 262, distance: 355.9
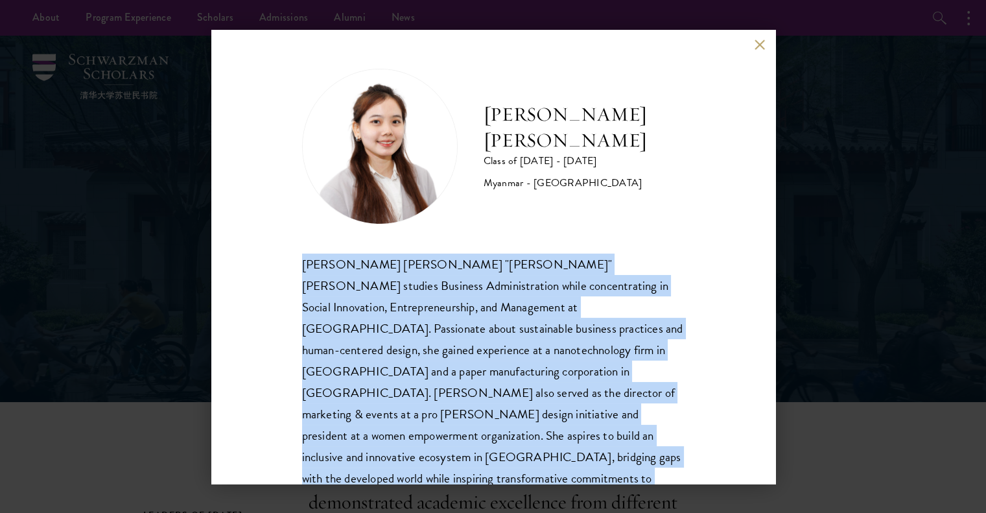
click at [263, 262] on div "Albee Mote Class of 2025 - 2026 Myanmar - Northeastern University Nan Aye Mote …" at bounding box center [493, 257] width 564 height 454
click at [268, 262] on div "Albee Mote Class of 2025 - 2026 Myanmar - Northeastern University Nan Aye Mote …" at bounding box center [493, 257] width 564 height 454
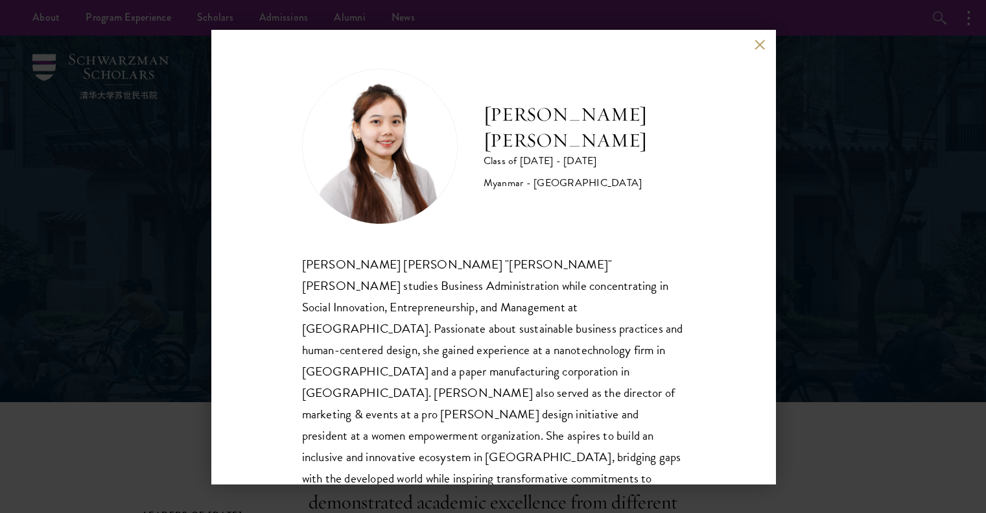
click at [503, 182] on div "Albee Mote Class of 2025 - 2026 Myanmar - Northeastern University" at bounding box center [493, 147] width 383 height 156
drag, startPoint x: 487, startPoint y: 129, endPoint x: 615, endPoint y: 124, distance: 127.8
click at [615, 124] on h2 "[PERSON_NAME] [PERSON_NAME]" at bounding box center [584, 128] width 201 height 52
copy h2 "[PERSON_NAME] [PERSON_NAME]"
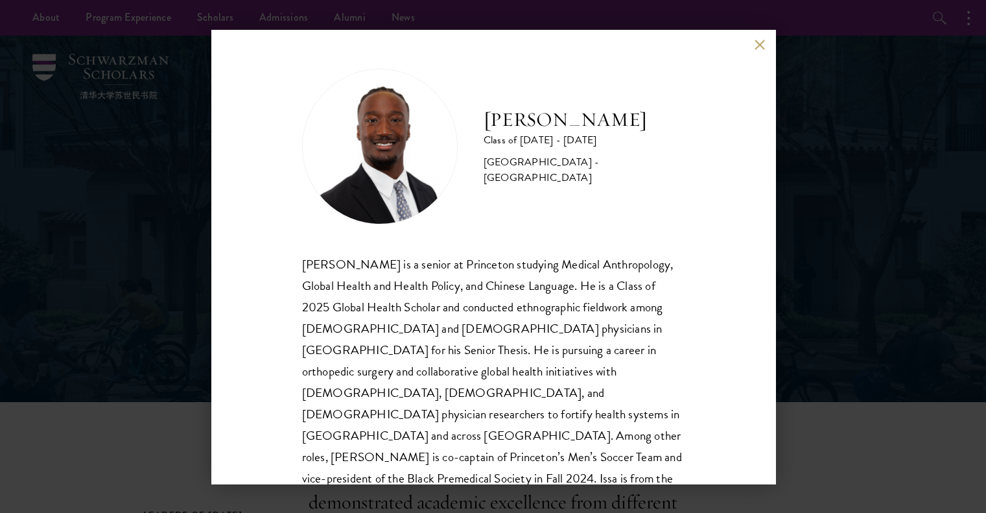
drag, startPoint x: 494, startPoint y: 119, endPoint x: 631, endPoint y: 117, distance: 136.8
click at [631, 117] on h2 "[PERSON_NAME]" at bounding box center [584, 120] width 201 height 26
drag, startPoint x: 482, startPoint y: 255, endPoint x: 637, endPoint y: 259, distance: 154.4
click at [637, 259] on div "Issa Mudashiru is a senior at Princeton studying Medical Anthropology, Global H…" at bounding box center [493, 381] width 383 height 257
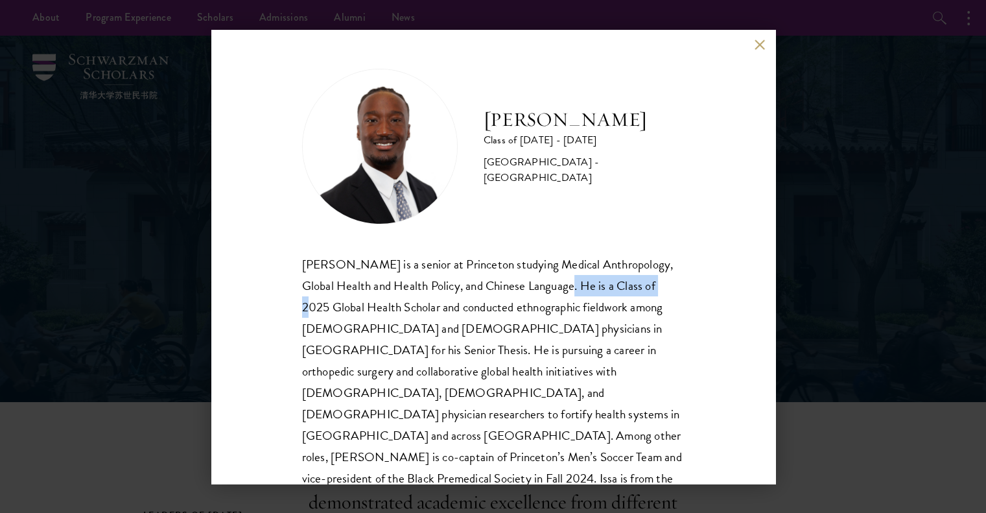
drag, startPoint x: 430, startPoint y: 289, endPoint x: 558, endPoint y: 303, distance: 128.5
click at [660, 289] on div "Issa Mudashiru Class of 2025 - 2026 United States of America - Princeton Univer…" at bounding box center [493, 257] width 564 height 454
click at [462, 319] on div "Issa Mudashiru is a senior at Princeton studying Medical Anthropology, Global H…" at bounding box center [493, 381] width 383 height 257
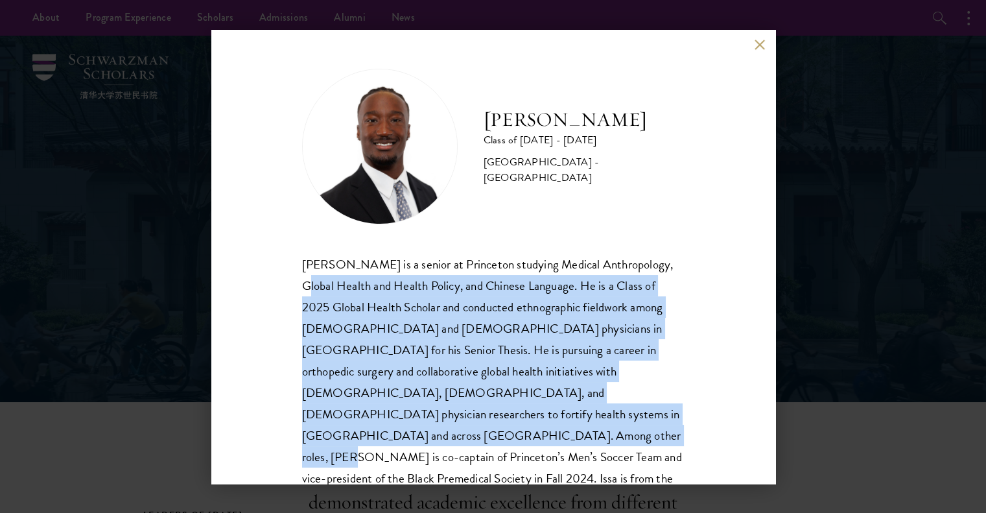
drag, startPoint x: 442, startPoint y: 303, endPoint x: 655, endPoint y: 418, distance: 241.9
click at [655, 418] on div "Issa Mudashiru Class of 2025 - 2026 United States of America - Princeton Univer…" at bounding box center [493, 257] width 564 height 454
click at [655, 418] on div "Issa Mudashiru is a senior at Princeton studying Medical Anthropology, Global H…" at bounding box center [493, 381] width 383 height 257
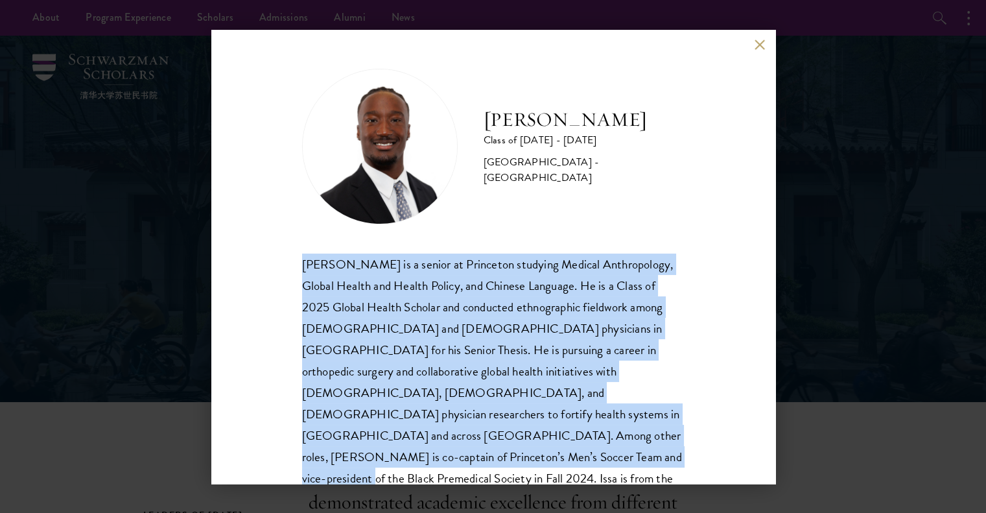
drag, startPoint x: 615, startPoint y: 419, endPoint x: 283, endPoint y: 269, distance: 364.4
click at [283, 269] on div "Issa Mudashiru Class of 2025 - 2026 United States of America - Princeton Univer…" at bounding box center [493, 257] width 564 height 454
click at [306, 264] on div "Issa Mudashiru is a senior at Princeton studying Medical Anthropology, Global H…" at bounding box center [493, 381] width 383 height 257
drag, startPoint x: 558, startPoint y: 329, endPoint x: 661, endPoint y: 438, distance: 149.9
click at [661, 438] on div "Issa Mudashiru is a senior at Princeton studying Medical Anthropology, Global H…" at bounding box center [493, 381] width 383 height 257
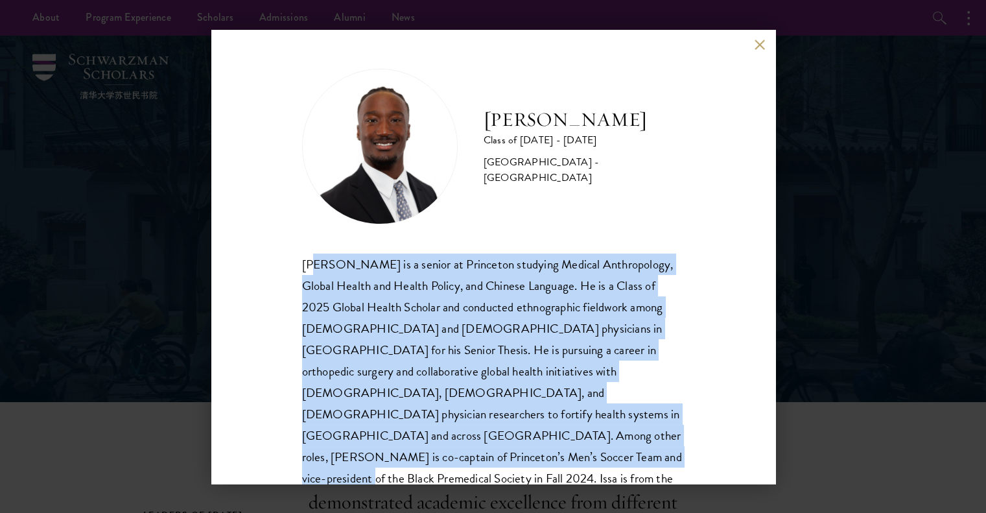
click at [661, 438] on div "Issa Mudashiru is a senior at Princeton studying Medical Anthropology, Global H…" at bounding box center [493, 381] width 383 height 257
drag, startPoint x: 672, startPoint y: 438, endPoint x: 294, endPoint y: 270, distance: 412.7
click at [292, 269] on div "Issa Mudashiru Class of 2025 - 2026 United States of America - Princeton Univer…" at bounding box center [493, 257] width 564 height 454
click at [301, 266] on div "Issa Mudashiru Class of 2025 - 2026 United States of America - Princeton Univer…" at bounding box center [493, 257] width 564 height 454
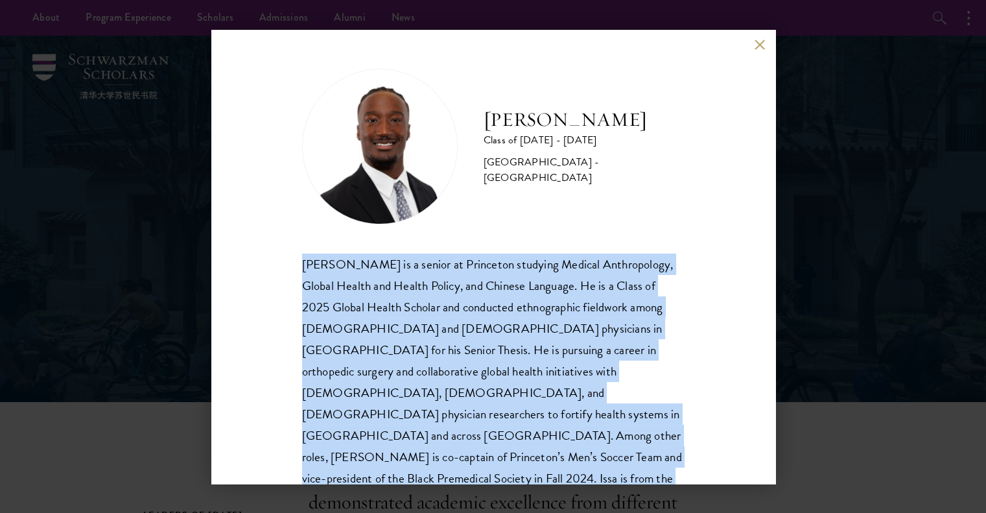
drag, startPoint x: 539, startPoint y: 310, endPoint x: 672, endPoint y: 440, distance: 185.7
click at [672, 440] on div "Issa Mudashiru is a senior at Princeton studying Medical Anthropology, Global H…" at bounding box center [493, 381] width 383 height 257
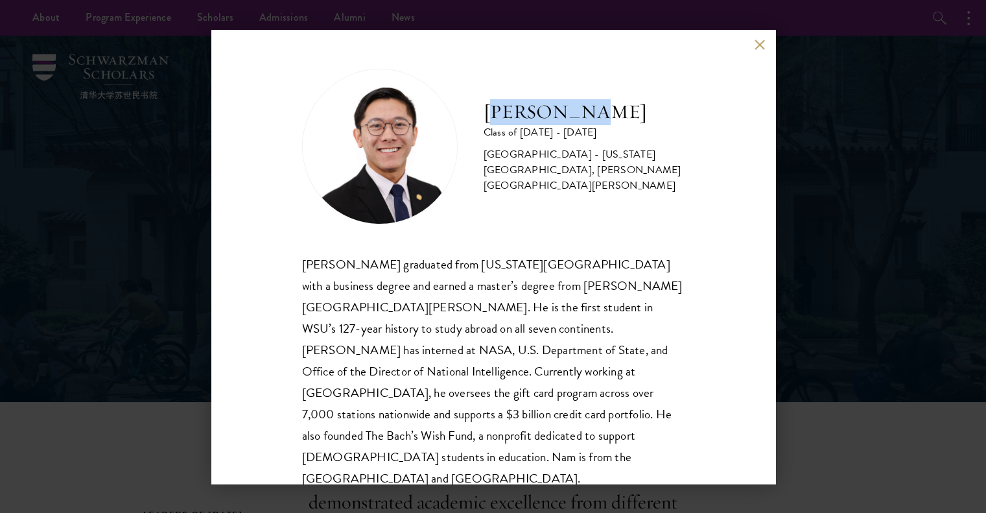
drag, startPoint x: 521, startPoint y: 117, endPoint x: 617, endPoint y: 120, distance: 96.7
click at [617, 120] on h2 "[PERSON_NAME]" at bounding box center [584, 112] width 201 height 26
click at [599, 119] on h2 "[PERSON_NAME]" at bounding box center [584, 112] width 201 height 26
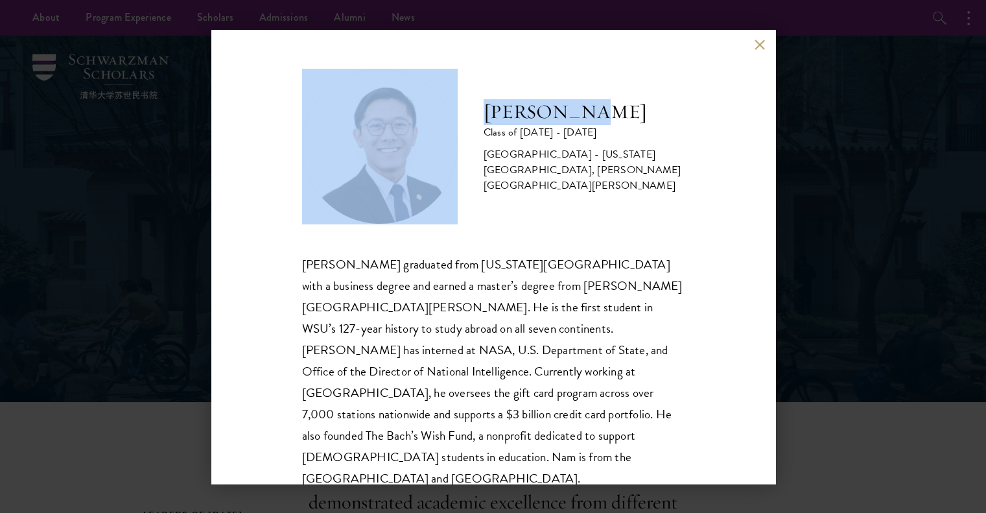
drag, startPoint x: 606, startPoint y: 117, endPoint x: 462, endPoint y: 124, distance: 144.1
click at [462, 124] on div "[PERSON_NAME] Class of [DATE] - [DATE] [GEOGRAPHIC_DATA] - [US_STATE][GEOGRAPHI…" at bounding box center [493, 147] width 383 height 156
drag, startPoint x: 547, startPoint y: 115, endPoint x: 560, endPoint y: 125, distance: 16.6
copy div "[PERSON_NAME]"
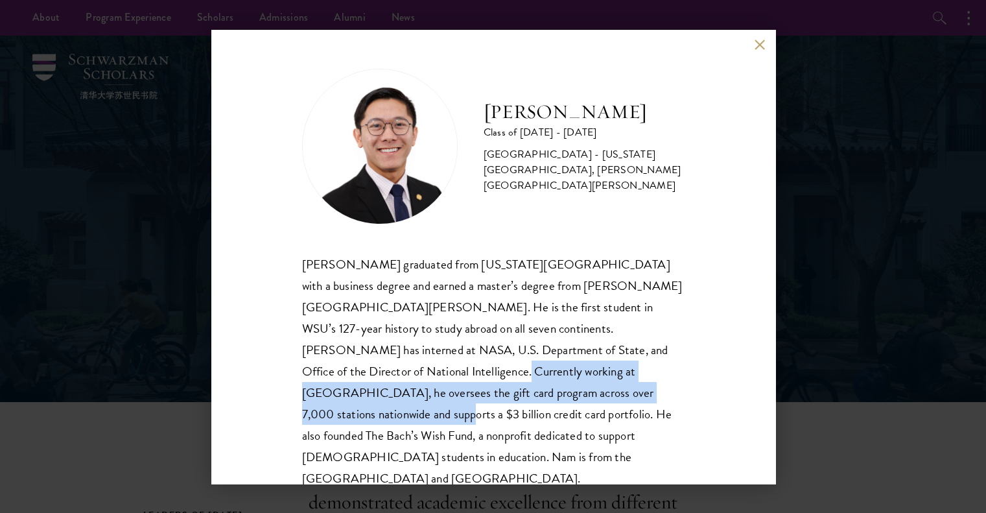
drag, startPoint x: 342, startPoint y: 366, endPoint x: 545, endPoint y: 387, distance: 203.3
click at [543, 387] on div "[PERSON_NAME] graduated from [US_STATE][GEOGRAPHIC_DATA] with a business degree…" at bounding box center [493, 371] width 383 height 236
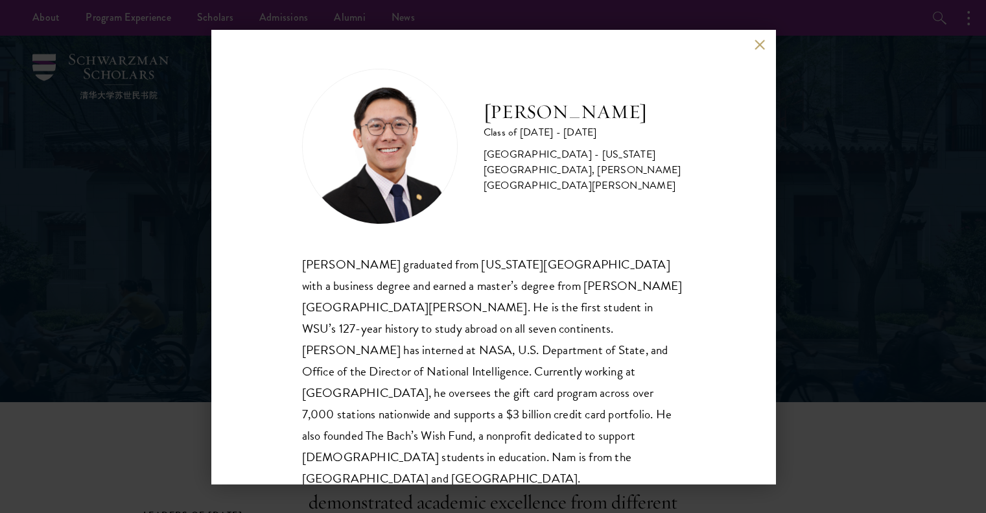
click at [549, 387] on div "[PERSON_NAME] graduated from [US_STATE][GEOGRAPHIC_DATA] with a business degree…" at bounding box center [493, 371] width 383 height 236
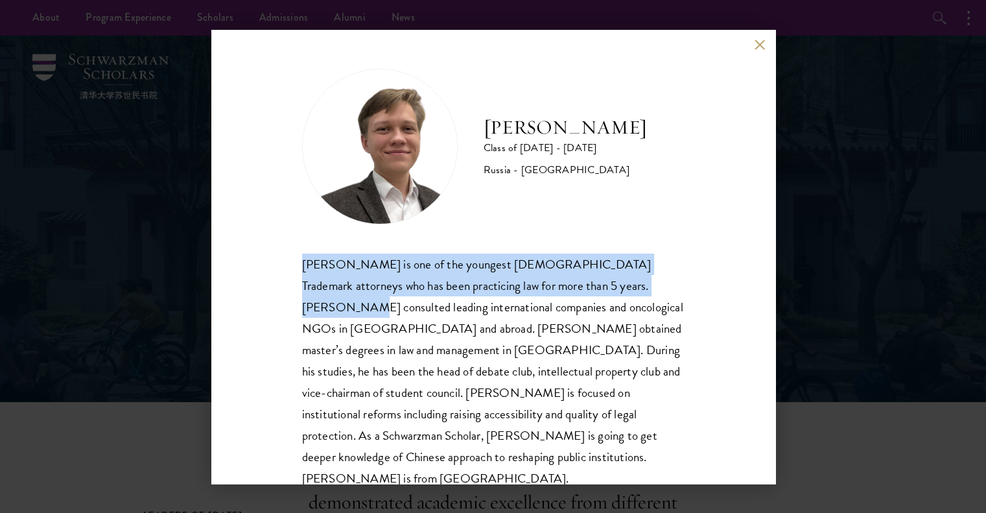
drag, startPoint x: 451, startPoint y: 261, endPoint x: 611, endPoint y: 283, distance: 161.7
click at [611, 283] on div "[PERSON_NAME] Class of [DATE] - [DATE] [GEOGRAPHIC_DATA] - [GEOGRAPHIC_DATA] [P…" at bounding box center [493, 257] width 564 height 454
click at [611, 283] on div "[PERSON_NAME] is one of the youngest [DEMOGRAPHIC_DATA] Trademark attorneys who…" at bounding box center [493, 371] width 383 height 236
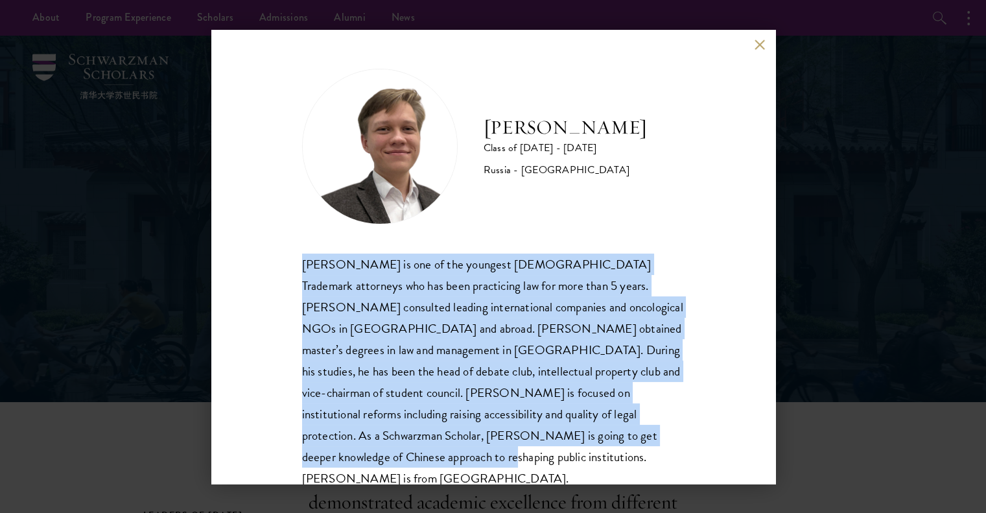
drag, startPoint x: 346, startPoint y: 263, endPoint x: 709, endPoint y: 435, distance: 401.7
click at [711, 438] on div "[PERSON_NAME] Class of [DATE] - [DATE] [GEOGRAPHIC_DATA] - [GEOGRAPHIC_DATA] [P…" at bounding box center [493, 257] width 564 height 454
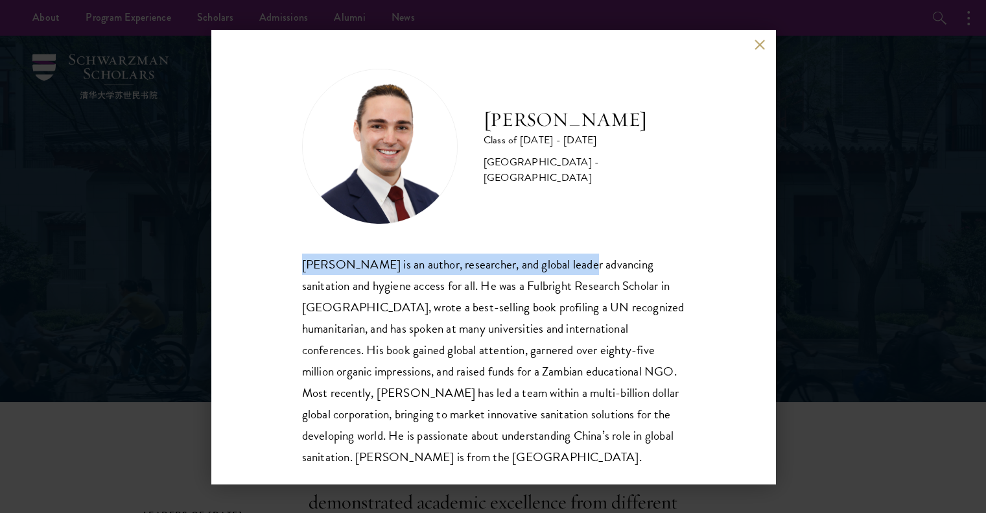
drag, startPoint x: 294, startPoint y: 262, endPoint x: 574, endPoint y: 270, distance: 280.2
click at [574, 270] on div "[PERSON_NAME] Class of [DATE] - [DATE] [GEOGRAPHIC_DATA] - [GEOGRAPHIC_DATA] [P…" at bounding box center [493, 257] width 564 height 454
click at [309, 263] on div "[PERSON_NAME] is an author, researcher, and global leader advancing sanitation …" at bounding box center [493, 360] width 383 height 214
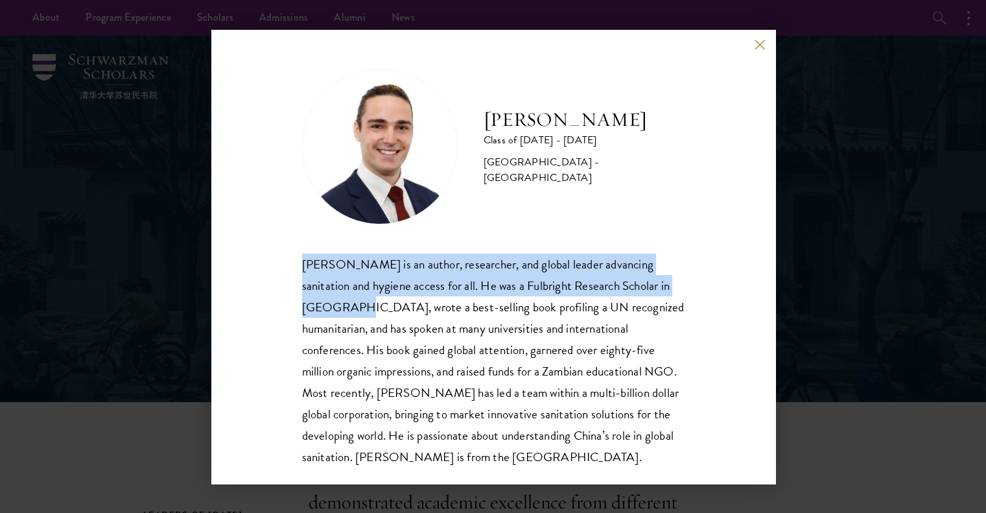
drag, startPoint x: 327, startPoint y: 263, endPoint x: 346, endPoint y: 307, distance: 47.6
click at [346, 307] on div "[PERSON_NAME] is an author, researcher, and global leader advancing sanitation …" at bounding box center [493, 360] width 383 height 214
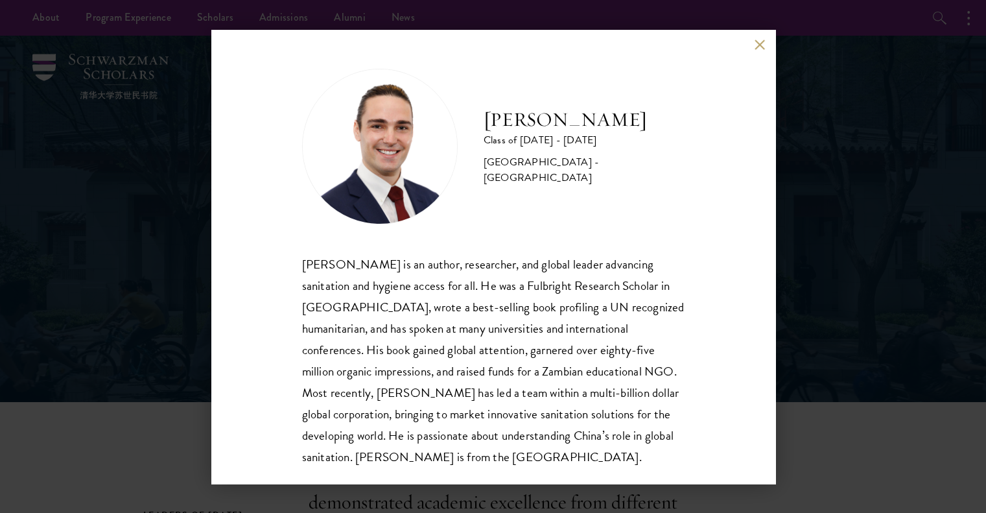
click at [368, 307] on div "[PERSON_NAME] is an author, researcher, and global leader advancing sanitation …" at bounding box center [493, 360] width 383 height 214
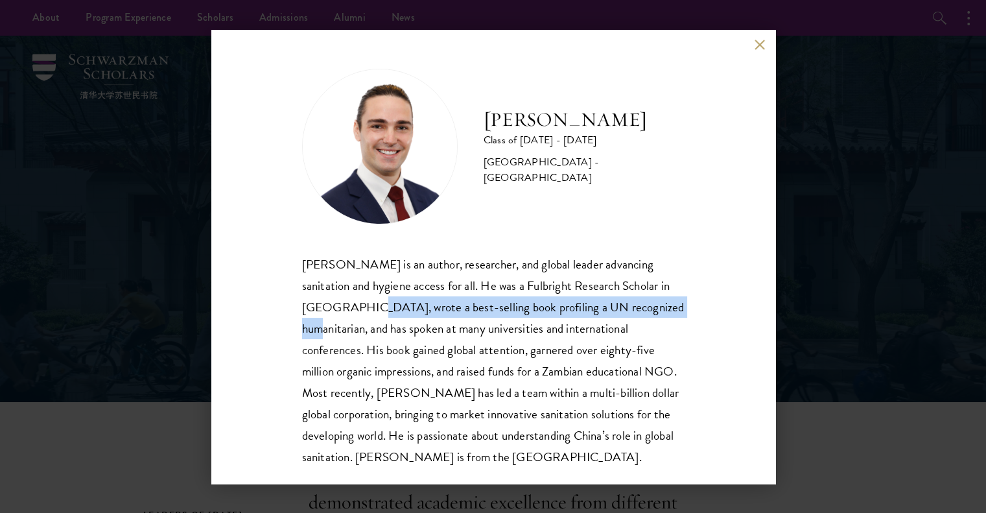
drag, startPoint x: 403, startPoint y: 314, endPoint x: 689, endPoint y: 305, distance: 285.4
click at [697, 307] on div "[PERSON_NAME] Class of [DATE] - [DATE] [GEOGRAPHIC_DATA] - [GEOGRAPHIC_DATA] [P…" at bounding box center [493, 257] width 564 height 454
click at [674, 303] on div "[PERSON_NAME] Class of [DATE] - [DATE] [GEOGRAPHIC_DATA] - [GEOGRAPHIC_DATA] [P…" at bounding box center [493, 257] width 564 height 454
drag, startPoint x: 480, startPoint y: 108, endPoint x: 659, endPoint y: 112, distance: 179.6
click at [659, 112] on div "[PERSON_NAME] Class of [DATE] - [DATE] [GEOGRAPHIC_DATA] - [GEOGRAPHIC_DATA]" at bounding box center [493, 147] width 383 height 156
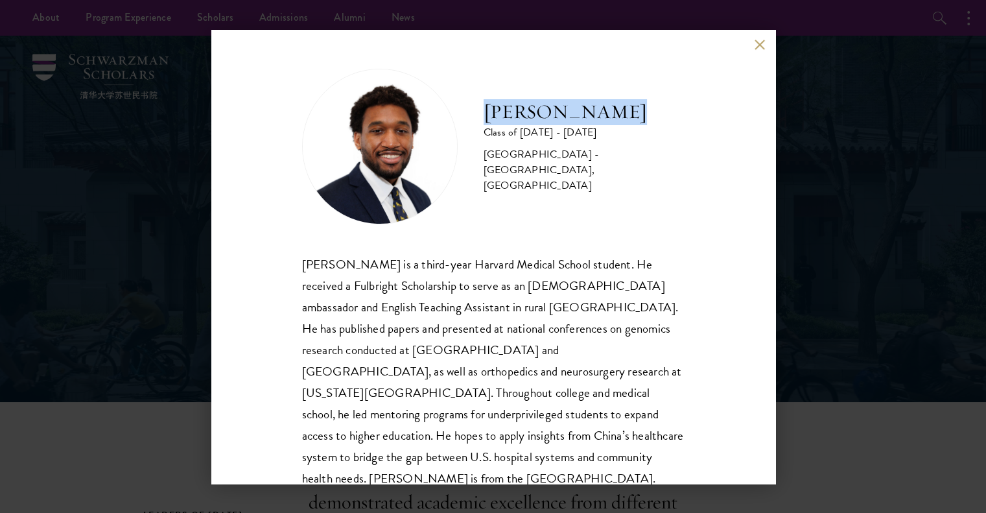
click at [622, 114] on div "[PERSON_NAME] Class of [DATE] - [DATE] [GEOGRAPHIC_DATA] - [GEOGRAPHIC_DATA], […" at bounding box center [493, 147] width 383 height 156
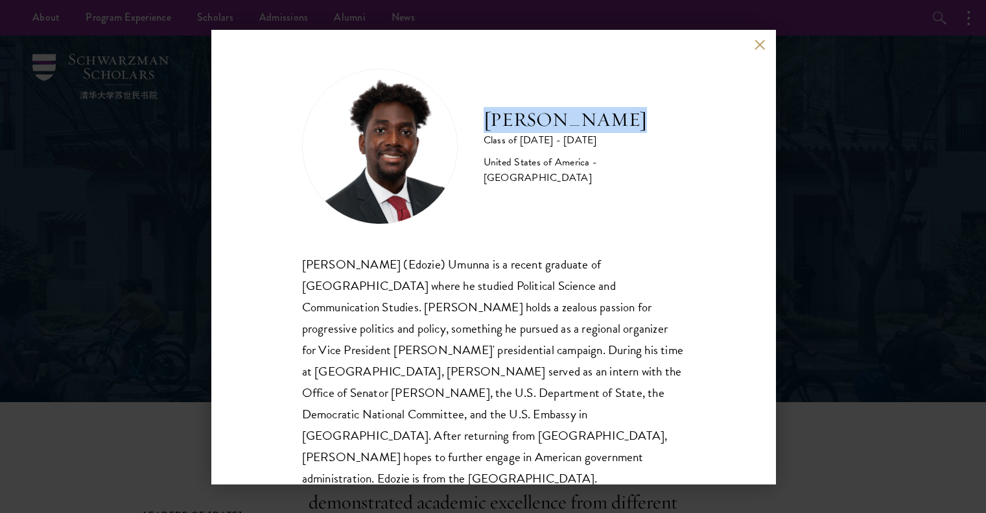
drag, startPoint x: 480, startPoint y: 122, endPoint x: 653, endPoint y: 123, distance: 172.5
click at [653, 123] on div "Edozie Umunna Class of 2025 - 2026 United States of America - American Universi…" at bounding box center [493, 147] width 383 height 156
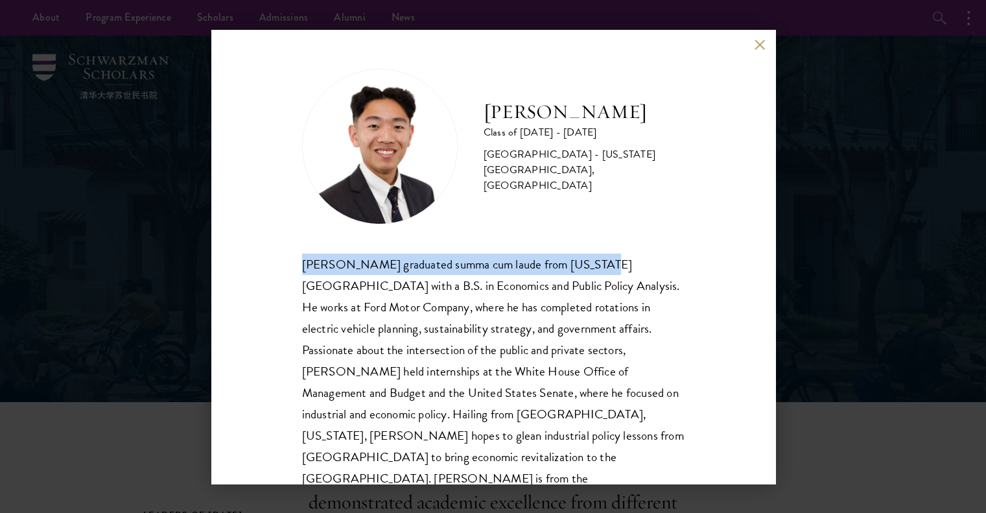
drag, startPoint x: 290, startPoint y: 264, endPoint x: 585, endPoint y: 271, distance: 295.7
click at [585, 271] on div "[PERSON_NAME] Class of [DATE] - [DATE] [GEOGRAPHIC_DATA] - [US_STATE][GEOGRAPHI…" at bounding box center [493, 257] width 564 height 454
click at [585, 271] on div "[PERSON_NAME] graduated summa cum laude from [US_STATE][GEOGRAPHIC_DATA] with a…" at bounding box center [493, 381] width 383 height 257
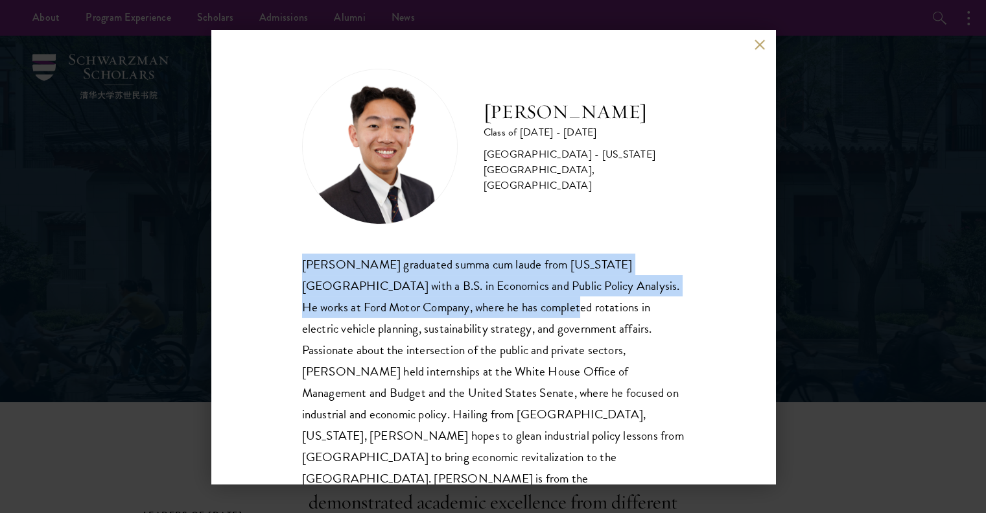
drag, startPoint x: 340, startPoint y: 269, endPoint x: 513, endPoint y: 314, distance: 179.6
click at [513, 314] on div "[PERSON_NAME] Class of [DATE] - [DATE] [GEOGRAPHIC_DATA] - [US_STATE][GEOGRAPHI…" at bounding box center [493, 257] width 564 height 454
click at [516, 314] on div "[PERSON_NAME] graduated summa cum laude from [US_STATE][GEOGRAPHIC_DATA] with a…" at bounding box center [493, 381] width 383 height 257
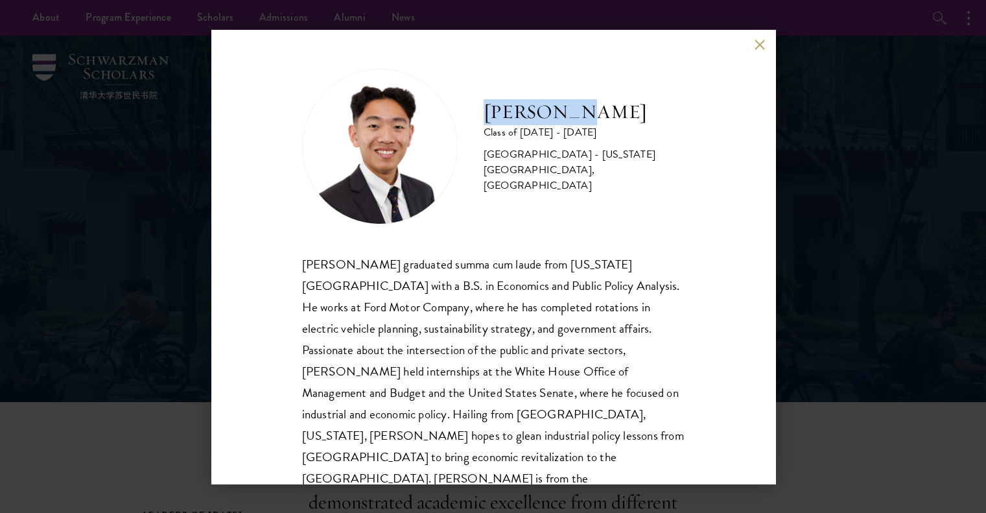
drag, startPoint x: 529, startPoint y: 117, endPoint x: 592, endPoint y: 115, distance: 62.9
click at [592, 115] on h2 "[PERSON_NAME]" at bounding box center [584, 112] width 201 height 26
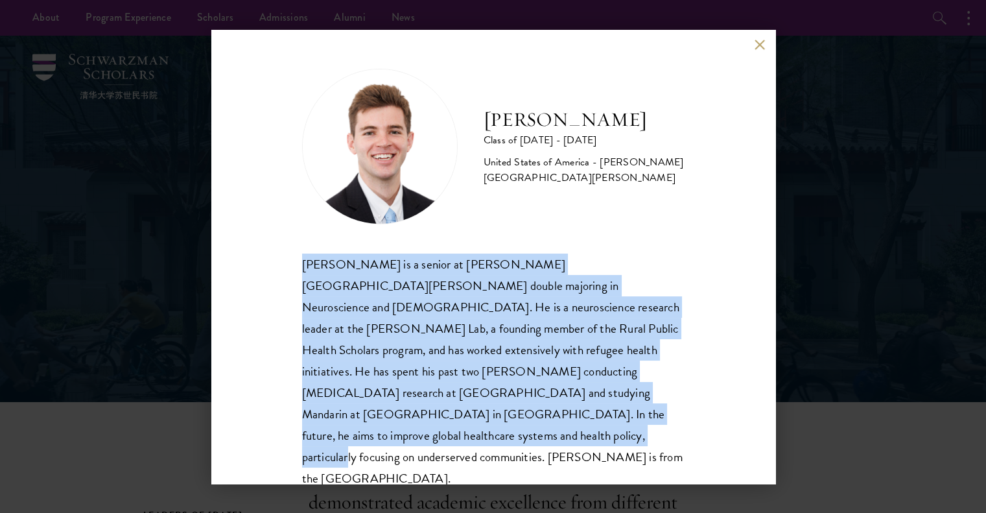
drag, startPoint x: 628, startPoint y: 336, endPoint x: 604, endPoint y: 419, distance: 86.4
click at [604, 419] on div "[PERSON_NAME] Class of [DATE] - [DATE] [GEOGRAPHIC_DATA] - [PERSON_NAME][GEOGRA…" at bounding box center [493, 257] width 564 height 454
click at [605, 419] on div "[PERSON_NAME] is a senior at [PERSON_NAME][GEOGRAPHIC_DATA][PERSON_NAME] double…" at bounding box center [493, 371] width 383 height 236
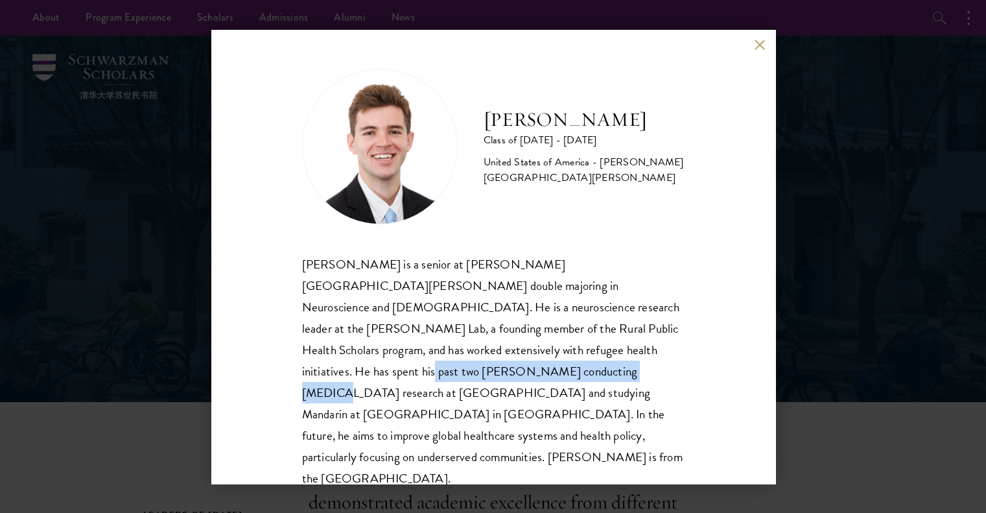
drag, startPoint x: 570, startPoint y: 353, endPoint x: 381, endPoint y: 367, distance: 189.2
click at [375, 369] on div "[PERSON_NAME] is a senior at [PERSON_NAME][GEOGRAPHIC_DATA][PERSON_NAME] double…" at bounding box center [493, 371] width 383 height 236
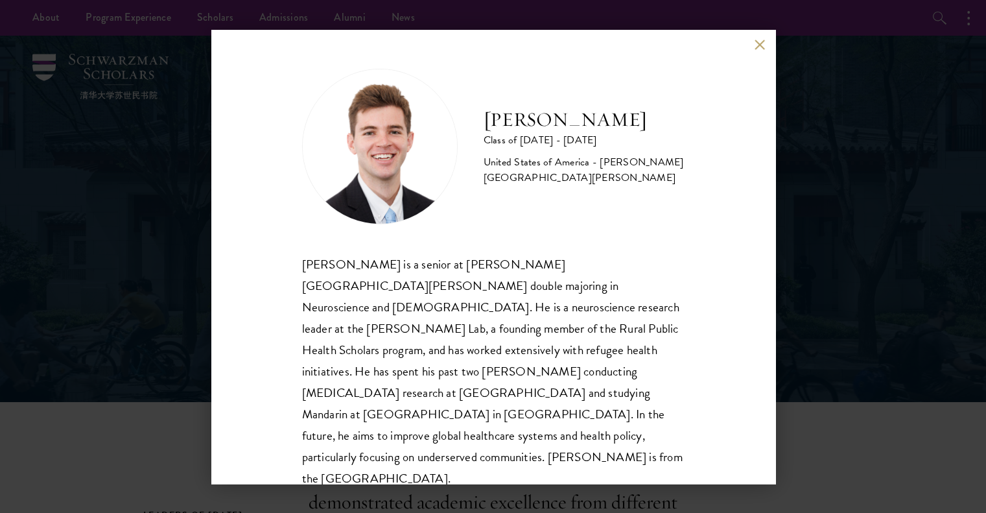
click at [396, 365] on div "[PERSON_NAME] is a senior at [PERSON_NAME][GEOGRAPHIC_DATA][PERSON_NAME] double…" at bounding box center [493, 371] width 383 height 236
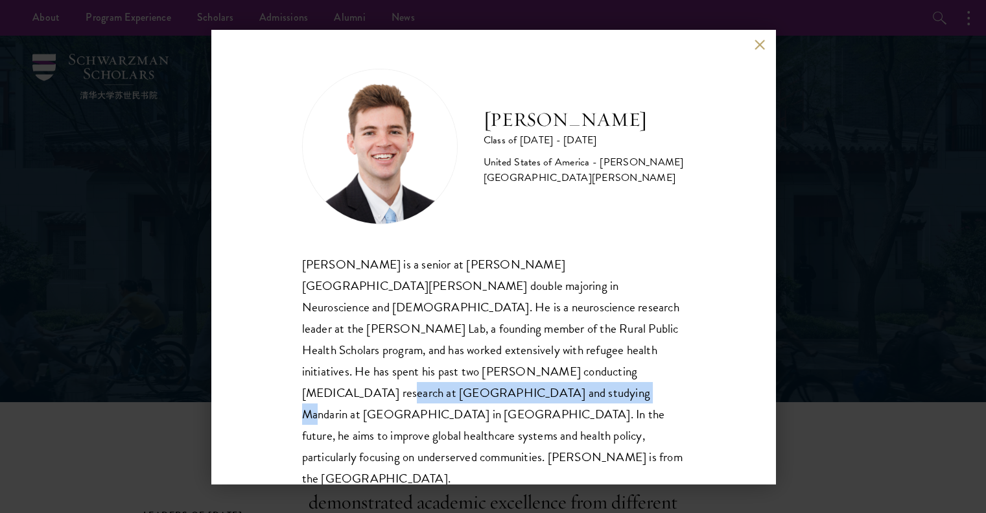
drag, startPoint x: 425, startPoint y: 368, endPoint x: 642, endPoint y: 365, distance: 217.2
click at [642, 365] on div "[PERSON_NAME] is a senior at [PERSON_NAME][GEOGRAPHIC_DATA][PERSON_NAME] double…" at bounding box center [493, 371] width 383 height 236
drag, startPoint x: 513, startPoint y: 106, endPoint x: 672, endPoint y: 113, distance: 159.0
click at [672, 113] on div "[PERSON_NAME] Class of [DATE] - [DATE] [GEOGRAPHIC_DATA] - [PERSON_NAME][GEOGRA…" at bounding box center [493, 147] width 383 height 156
click at [757, 40] on button at bounding box center [760, 45] width 11 height 11
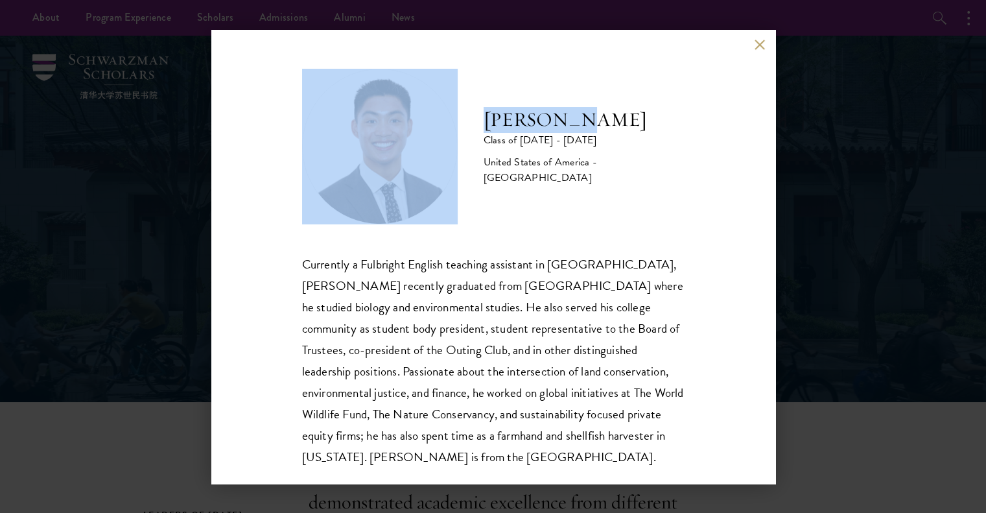
drag, startPoint x: 469, startPoint y: 123, endPoint x: 581, endPoint y: 133, distance: 112.6
click at [581, 133] on div "Paul Wang Class of 2025 - 2026 United States of America - Bowdoin College" at bounding box center [493, 147] width 383 height 156
click at [581, 133] on h2 "[PERSON_NAME]" at bounding box center [584, 120] width 201 height 26
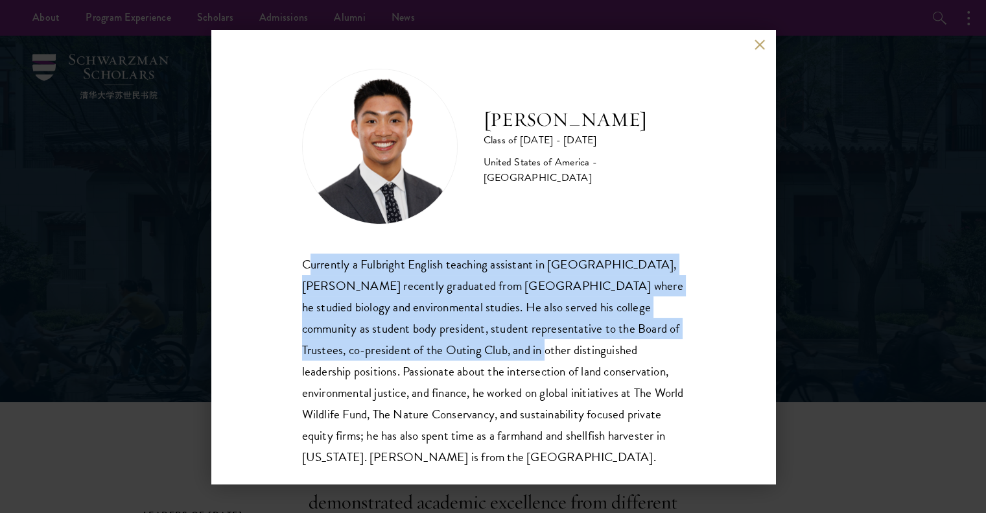
drag, startPoint x: 543, startPoint y: 319, endPoint x: 565, endPoint y: 362, distance: 48.7
click at [565, 362] on div "Paul Wang Class of 2025 - 2026 United States of America - Bowdoin College Curre…" at bounding box center [493, 268] width 383 height 399
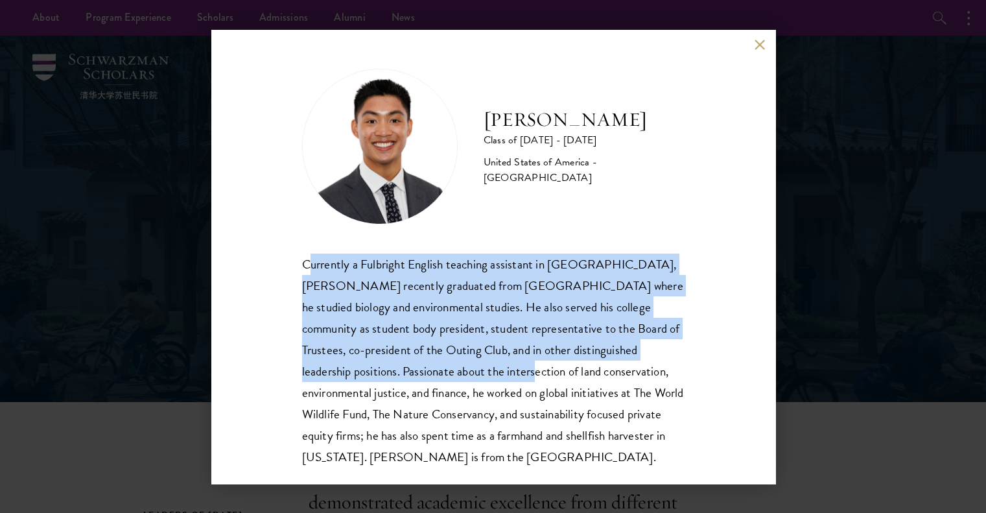
click at [447, 277] on div "Currently a Fulbright English teaching assistant in Taiwan, Paul Wang recently …" at bounding box center [493, 360] width 383 height 214
drag, startPoint x: 495, startPoint y: 317, endPoint x: 637, endPoint y: 379, distance: 154.8
click at [637, 379] on div "Currently a Fulbright English teaching assistant in Taiwan, Paul Wang recently …" at bounding box center [493, 360] width 383 height 214
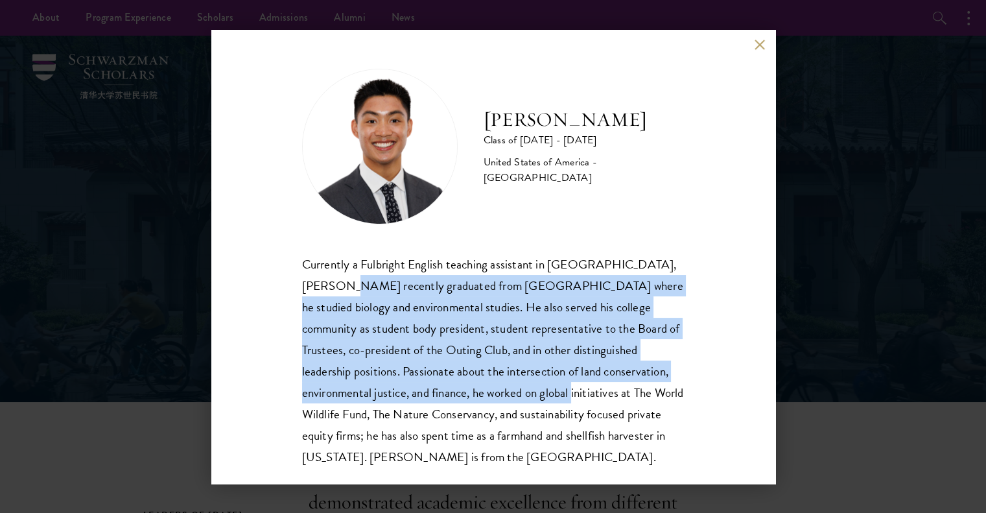
drag, startPoint x: 648, startPoint y: 383, endPoint x: 347, endPoint y: 285, distance: 316.6
click at [347, 285] on div "Currently a Fulbright English teaching assistant in Taiwan, Paul Wang recently …" at bounding box center [493, 360] width 383 height 214
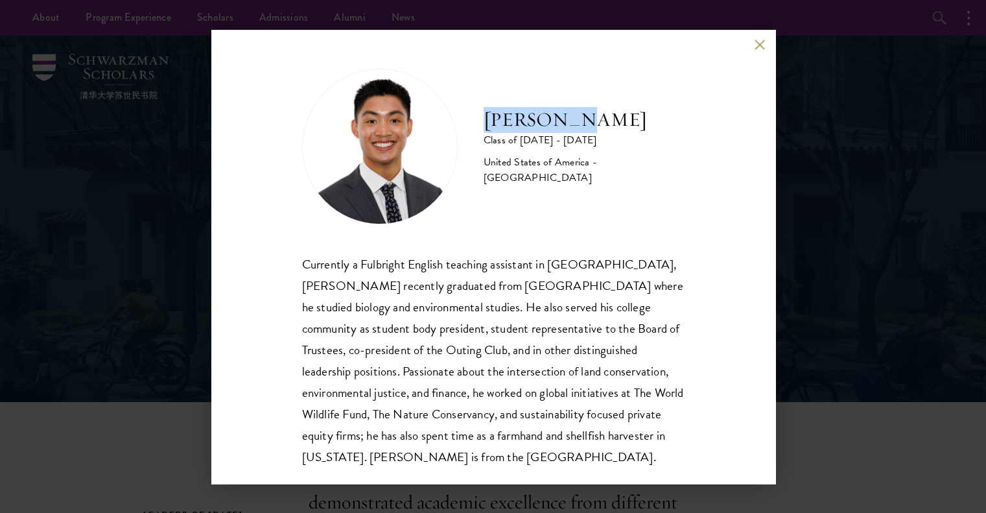
drag, startPoint x: 475, startPoint y: 118, endPoint x: 614, endPoint y: 119, distance: 139.4
click at [614, 119] on div "Paul Wang Class of 2025 - 2026 United States of America - Bowdoin College" at bounding box center [493, 147] width 383 height 156
copy h2 "[PERSON_NAME]"
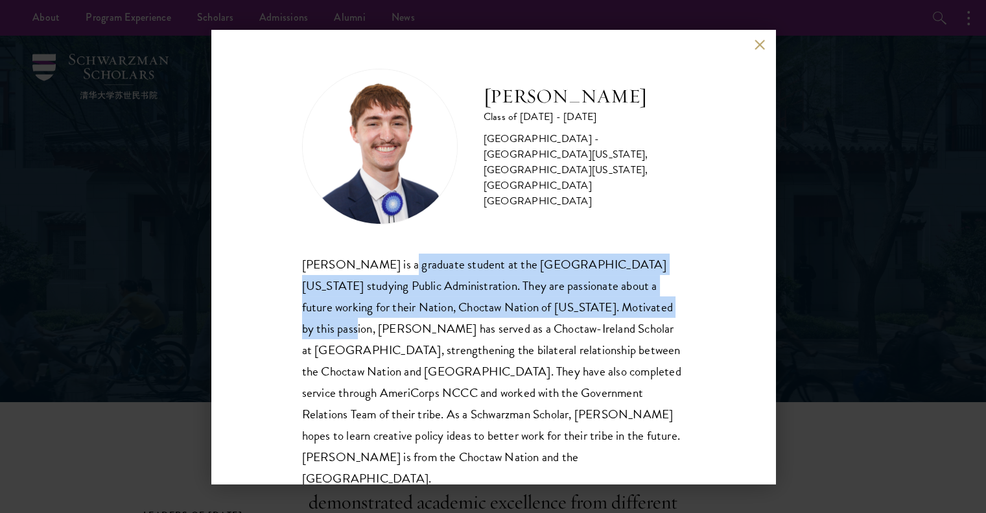
drag, startPoint x: 690, startPoint y: 311, endPoint x: 642, endPoint y: 322, distance: 48.6
click at [692, 313] on div "[PERSON_NAME] Class of [DATE] - [DATE] [GEOGRAPHIC_DATA] - [GEOGRAPHIC_DATA][US…" at bounding box center [493, 257] width 564 height 454
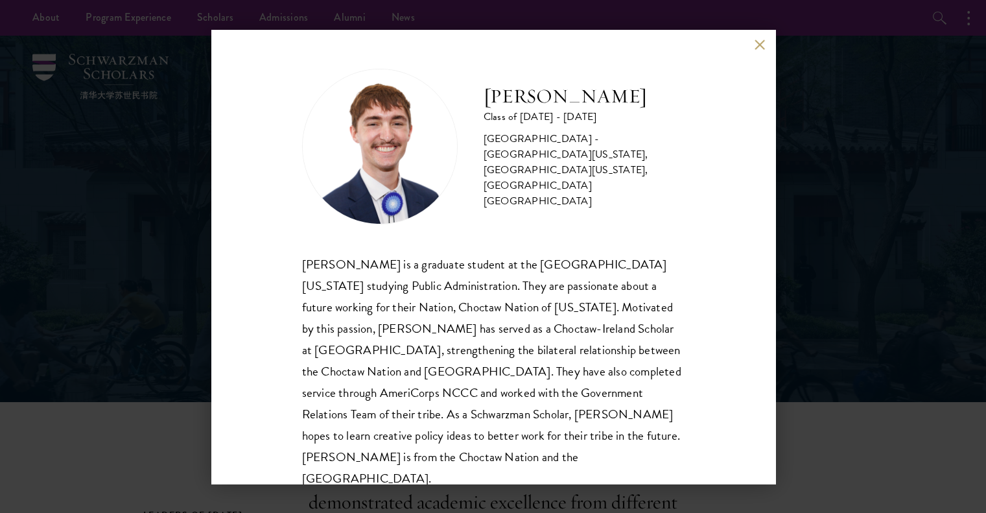
click at [634, 322] on div "[PERSON_NAME] is a graduate student at the [GEOGRAPHIC_DATA][US_STATE] studying…" at bounding box center [493, 371] width 383 height 236
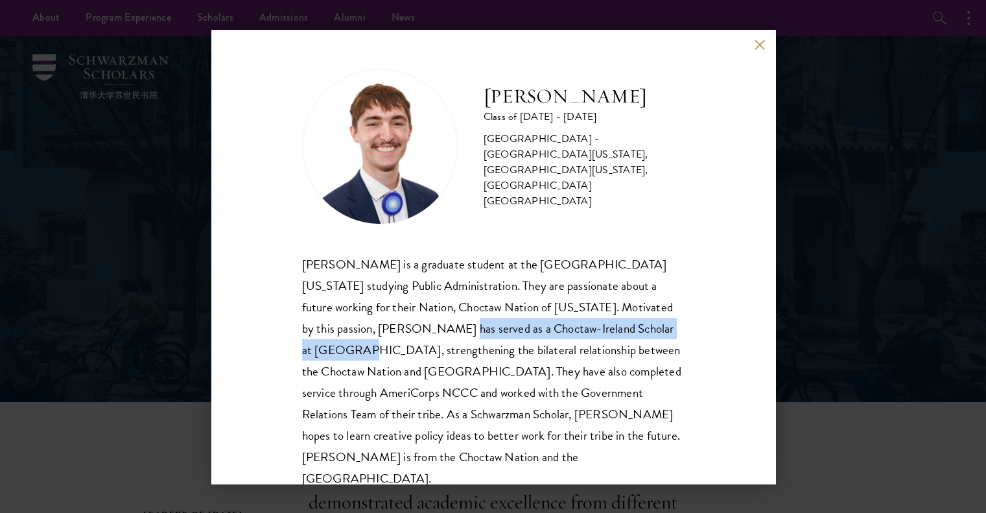
drag, startPoint x: 375, startPoint y: 329, endPoint x: 639, endPoint y: 327, distance: 263.9
click at [639, 327] on div "[PERSON_NAME] is a graduate student at the [GEOGRAPHIC_DATA][US_STATE] studying…" at bounding box center [493, 371] width 383 height 236
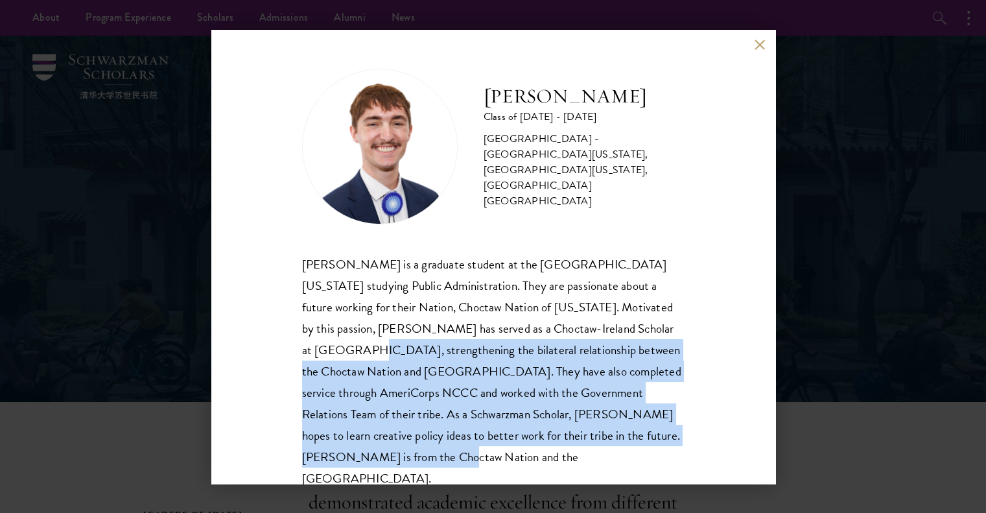
drag, startPoint x: 291, startPoint y: 346, endPoint x: 439, endPoint y: 460, distance: 186.7
click at [439, 460] on div "[PERSON_NAME] Class of [DATE] - [DATE] [GEOGRAPHIC_DATA] - [GEOGRAPHIC_DATA][US…" at bounding box center [493, 257] width 564 height 454
click at [440, 459] on div "[PERSON_NAME] is a graduate student at the [GEOGRAPHIC_DATA][US_STATE] studying…" at bounding box center [493, 371] width 383 height 236
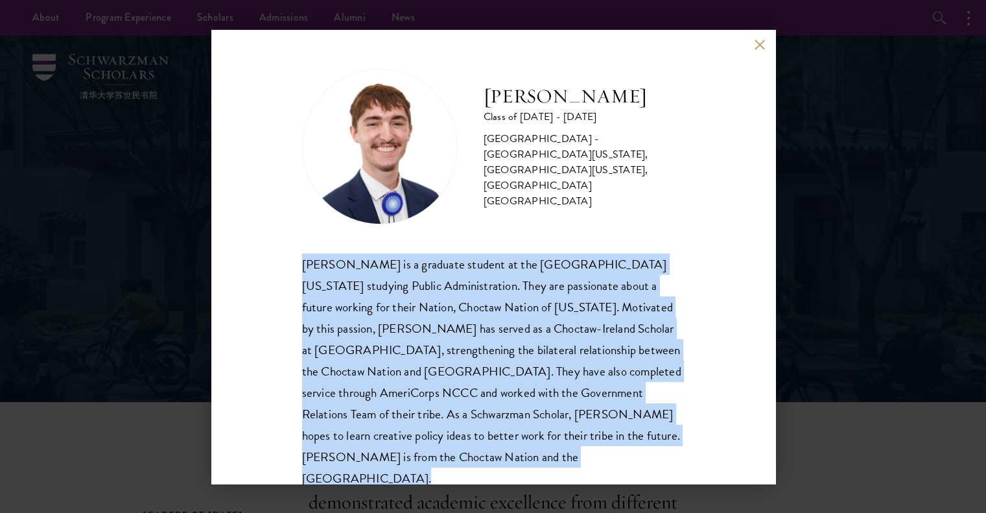
drag, startPoint x: 440, startPoint y: 459, endPoint x: 302, endPoint y: 237, distance: 261.2
click at [267, 259] on div "[PERSON_NAME] Class of [DATE] - [DATE] [GEOGRAPHIC_DATA] - [GEOGRAPHIC_DATA][US…" at bounding box center [493, 257] width 564 height 454
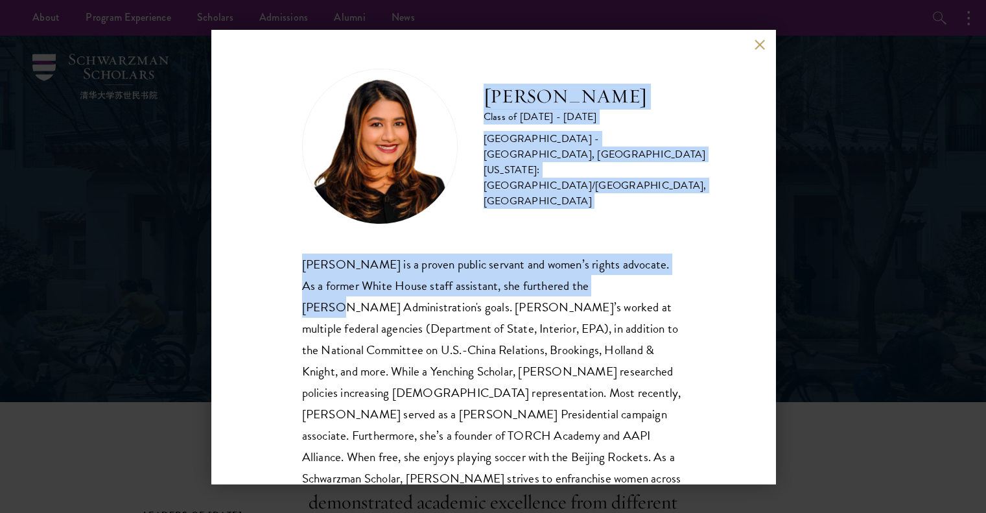
drag, startPoint x: 488, startPoint y: 94, endPoint x: 594, endPoint y: 233, distance: 174.4
click at [615, 277] on div "Nina Gohel Class of 2025 - 2026 United States of America - Rutgers, The State U…" at bounding box center [493, 301] width 383 height 464
click at [589, 209] on div "Nina Gohel Class of 2025 - 2026 United States of America - Rutgers, The State U…" at bounding box center [493, 147] width 383 height 156
click at [565, 203] on div "Nina Gohel Class of 2025 - 2026 United States of America - Rutgers, The State U…" at bounding box center [493, 147] width 383 height 156
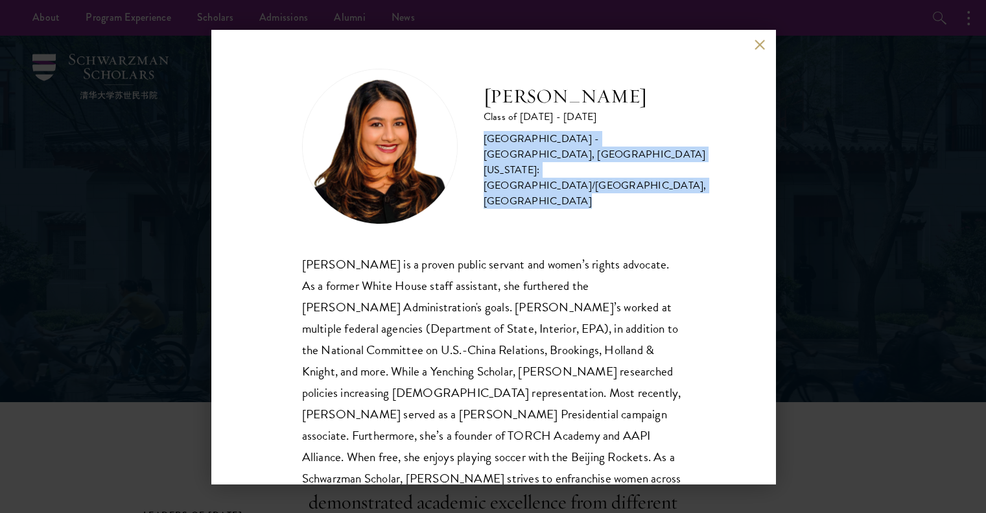
drag, startPoint x: 543, startPoint y: 196, endPoint x: 485, endPoint y: 150, distance: 73.4
click at [485, 150] on div "[GEOGRAPHIC_DATA] - [GEOGRAPHIC_DATA], [GEOGRAPHIC_DATA][US_STATE]: [GEOGRAPHIC…" at bounding box center [595, 170] width 223 height 78
drag, startPoint x: 480, startPoint y: 147, endPoint x: 632, endPoint y: 191, distance: 158.8
click at [632, 191] on div "Nina Gohel Class of 2025 - 2026 United States of America - Rutgers, The State U…" at bounding box center [493, 147] width 383 height 156
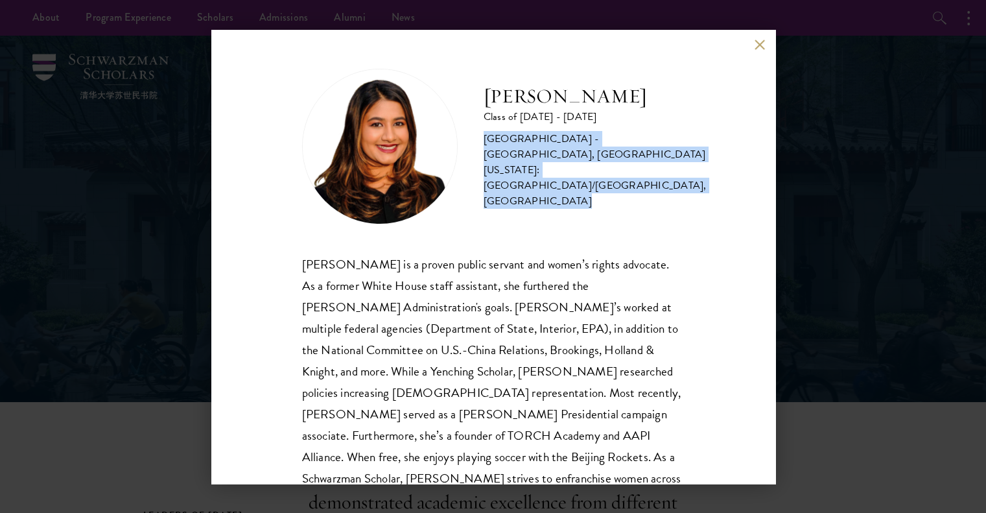
click at [632, 191] on div "[GEOGRAPHIC_DATA] - [GEOGRAPHIC_DATA], [GEOGRAPHIC_DATA][US_STATE]: [GEOGRAPHIC…" at bounding box center [595, 170] width 223 height 78
drag, startPoint x: 604, startPoint y: 178, endPoint x: 626, endPoint y: 142, distance: 42.8
click at [626, 142] on div "[GEOGRAPHIC_DATA] - [GEOGRAPHIC_DATA], [GEOGRAPHIC_DATA][US_STATE]: [GEOGRAPHIC…" at bounding box center [595, 170] width 223 height 78
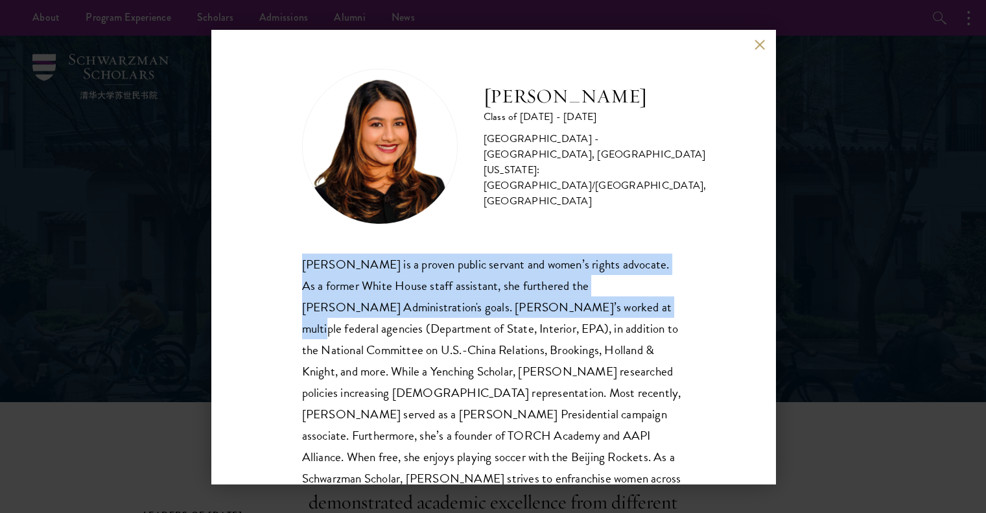
drag, startPoint x: 322, startPoint y: 262, endPoint x: 585, endPoint y: 313, distance: 268.8
click at [585, 313] on div "Nina Gohel is a proven public servant and women’s rights advocate. As a former …" at bounding box center [493, 392] width 383 height 279
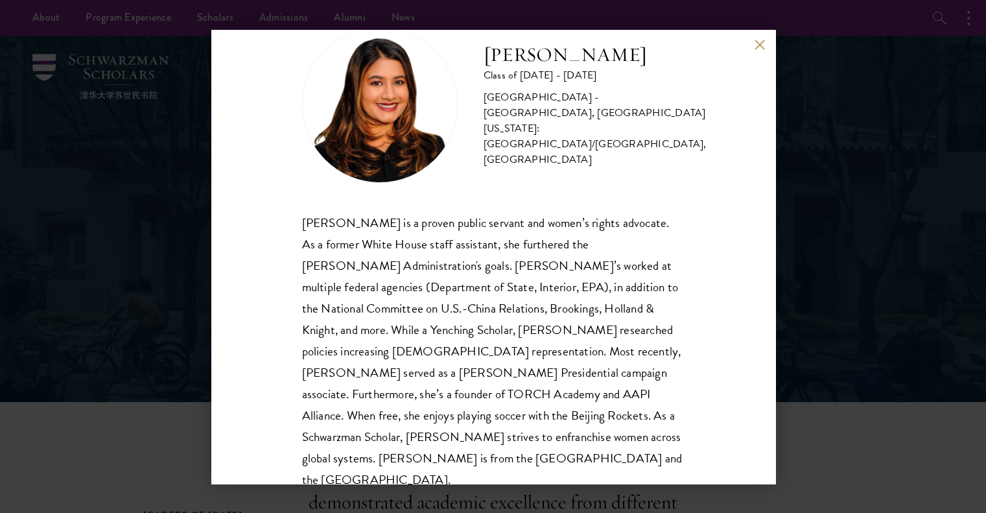
scroll to position [65, 0]
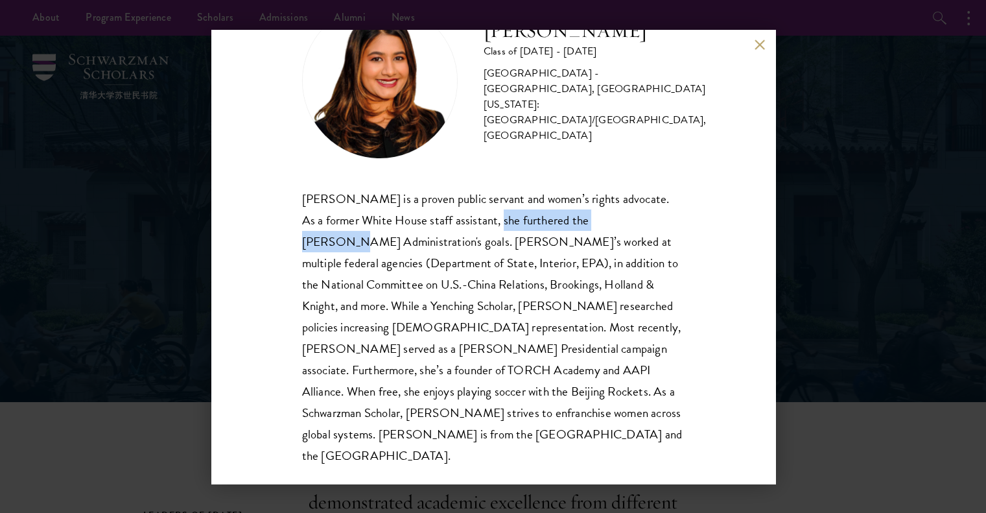
drag, startPoint x: 495, startPoint y: 209, endPoint x: 502, endPoint y: 238, distance: 29.6
click at [635, 215] on div "Nina Gohel is a proven public servant and women’s rights advocate. As a former …" at bounding box center [493, 327] width 383 height 279
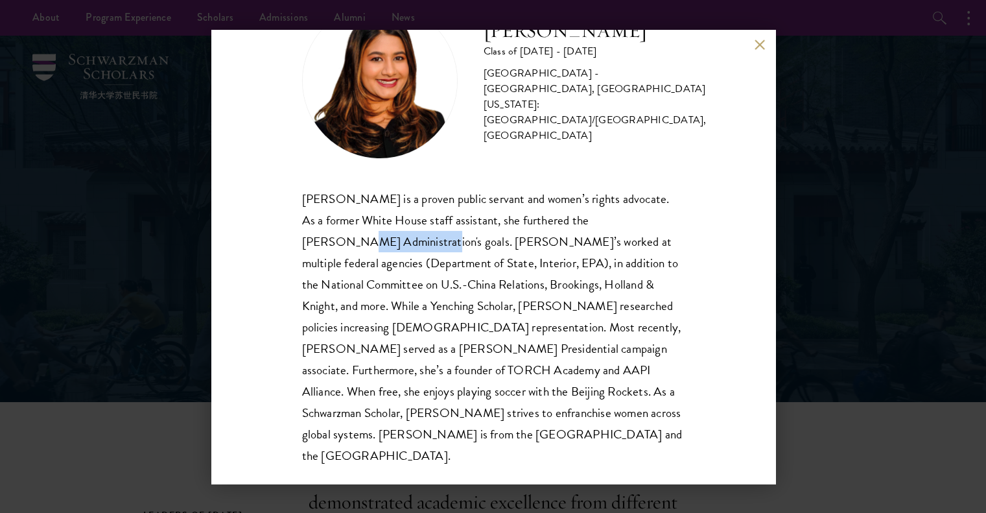
drag, startPoint x: 301, startPoint y: 233, endPoint x: 376, endPoint y: 237, distance: 75.3
click at [376, 237] on div "Nina Gohel Class of 2025 - 2026 United States of America - Rutgers, The State U…" at bounding box center [493, 257] width 564 height 454
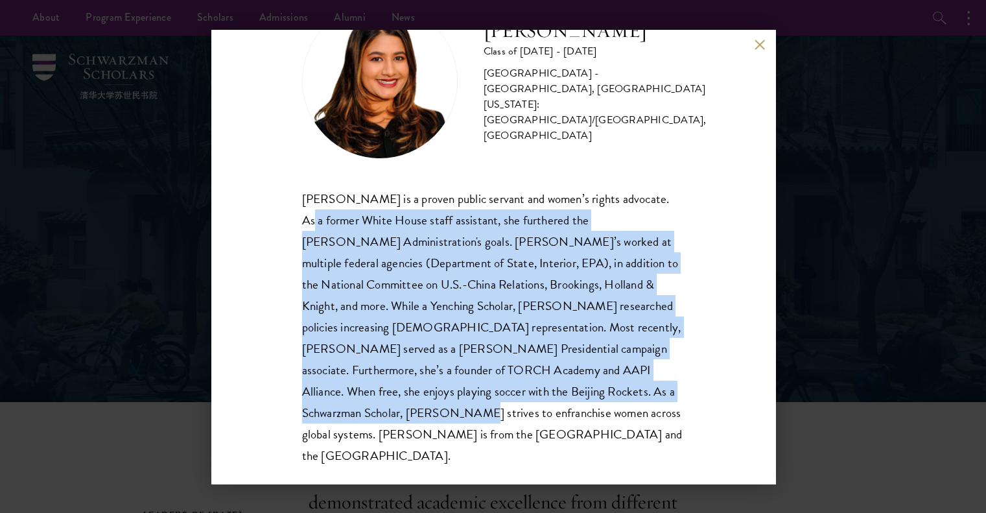
drag, startPoint x: 406, startPoint y: 216, endPoint x: 411, endPoint y: 415, distance: 199.1
click at [411, 415] on div "Nina Gohel Class of 2025 - 2026 United States of America - Rutgers, The State U…" at bounding box center [493, 257] width 564 height 454
click at [412, 414] on div "Nina Gohel is a proven public servant and women’s rights advocate. As a former …" at bounding box center [493, 327] width 383 height 279
click at [397, 401] on div "Nina Gohel is a proven public servant and women’s rights advocate. As a former …" at bounding box center [493, 327] width 383 height 279
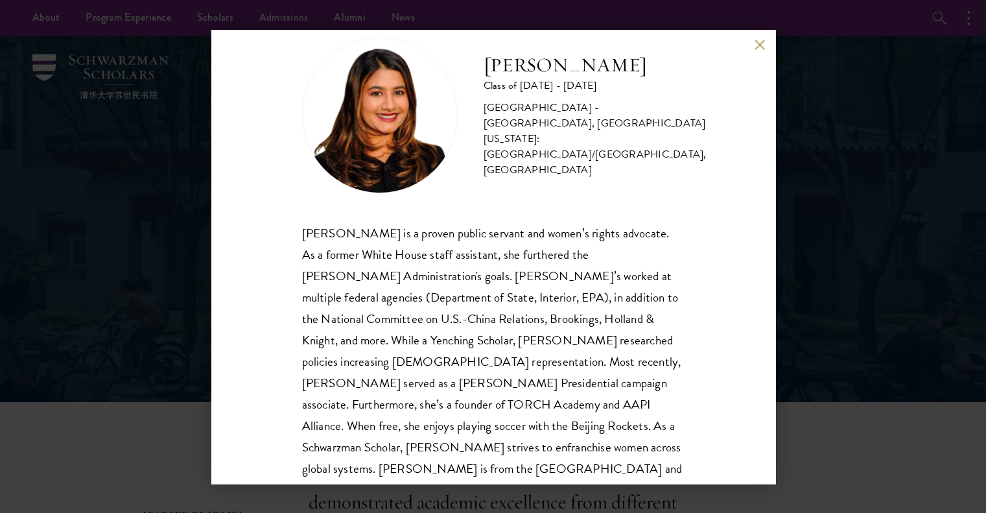
scroll to position [0, 0]
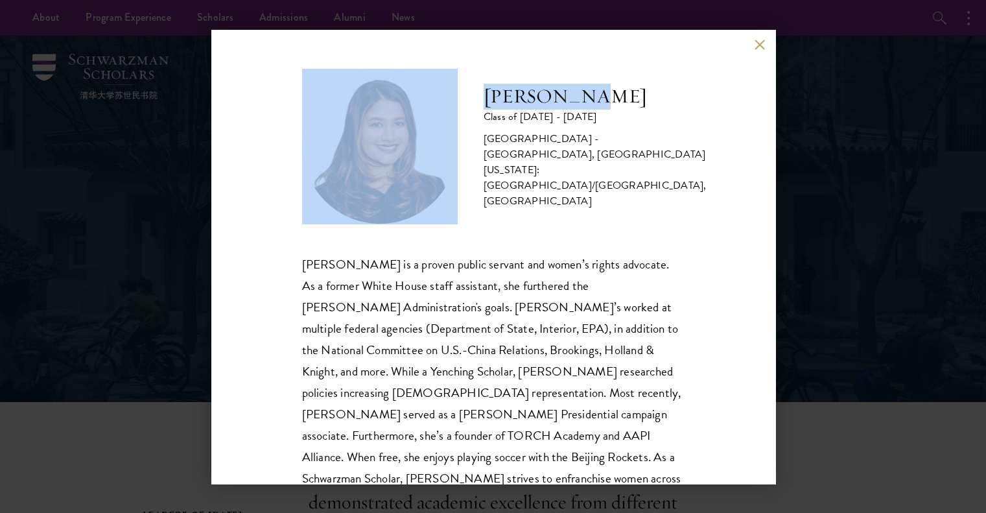
drag, startPoint x: 612, startPoint y: 101, endPoint x: 456, endPoint y: 103, distance: 155.6
click at [456, 103] on div "Nina Gohel Class of 2025 - 2026 United States of America - Rutgers, The State U…" at bounding box center [493, 147] width 383 height 156
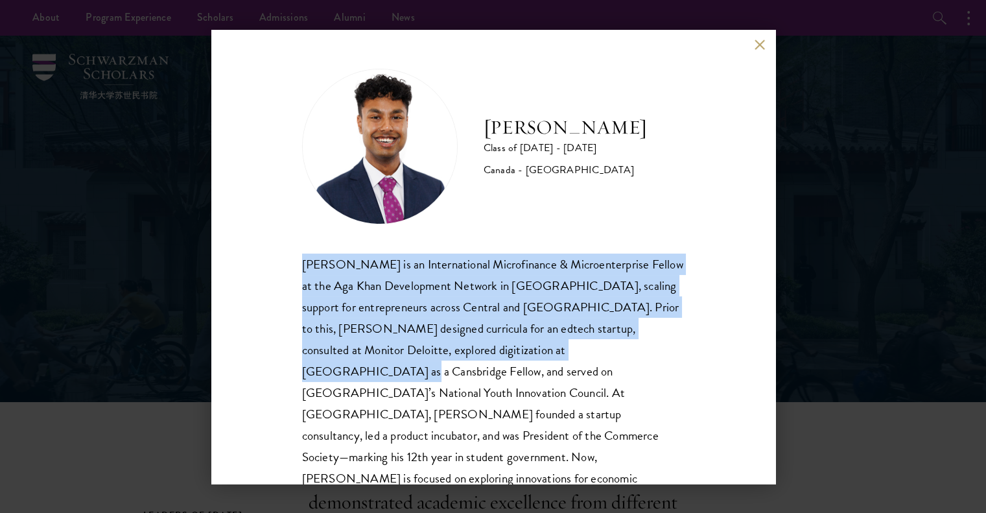
drag, startPoint x: 305, startPoint y: 253, endPoint x: 594, endPoint y: 348, distance: 304.3
click at [594, 348] on div "[PERSON_NAME] is an International Microfinance & Microenterprise Fellow at the …" at bounding box center [493, 392] width 383 height 279
drag, startPoint x: 299, startPoint y: 261, endPoint x: 515, endPoint y: 347, distance: 232.5
click at [515, 347] on div "[PERSON_NAME] Class of [DATE] - [DATE] [GEOGRAPHIC_DATA] - [GEOGRAPHIC_DATA] [P…" at bounding box center [493, 257] width 564 height 454
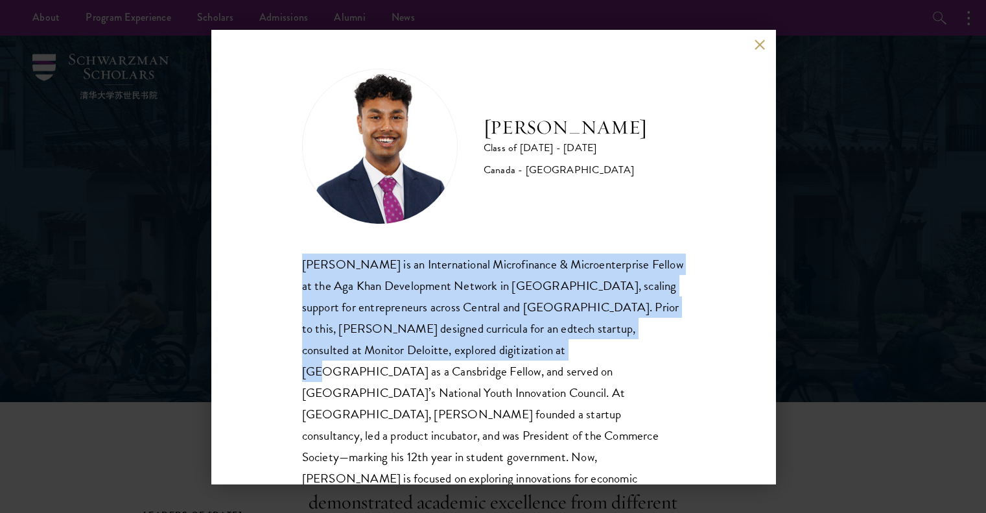
click at [515, 347] on div "[PERSON_NAME] is an International Microfinance & Microenterprise Fellow at the …" at bounding box center [493, 392] width 383 height 279
